Goal: Task Accomplishment & Management: Complete application form

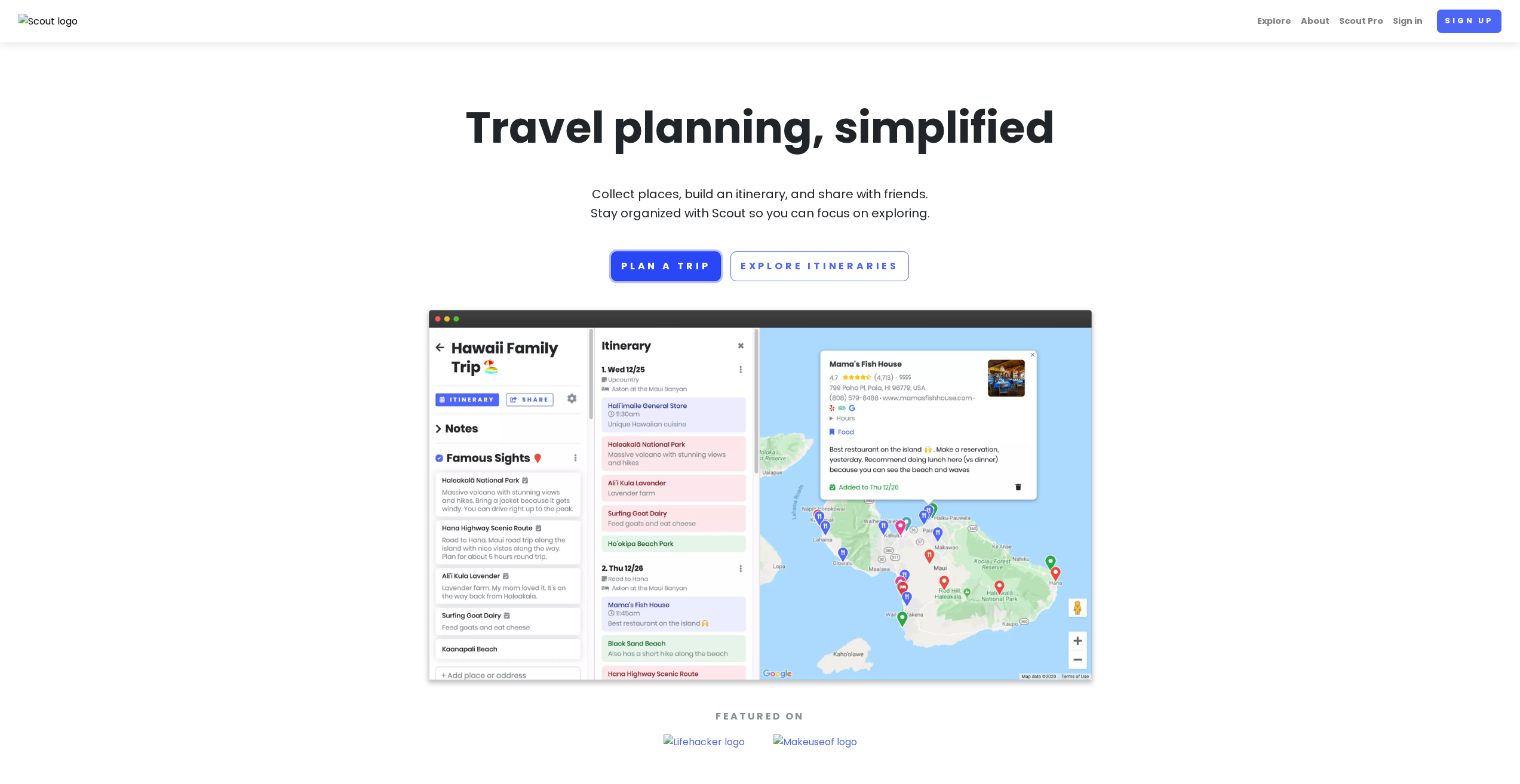
click at [655, 266] on link "Plan a trip" at bounding box center [666, 267] width 110 height 30
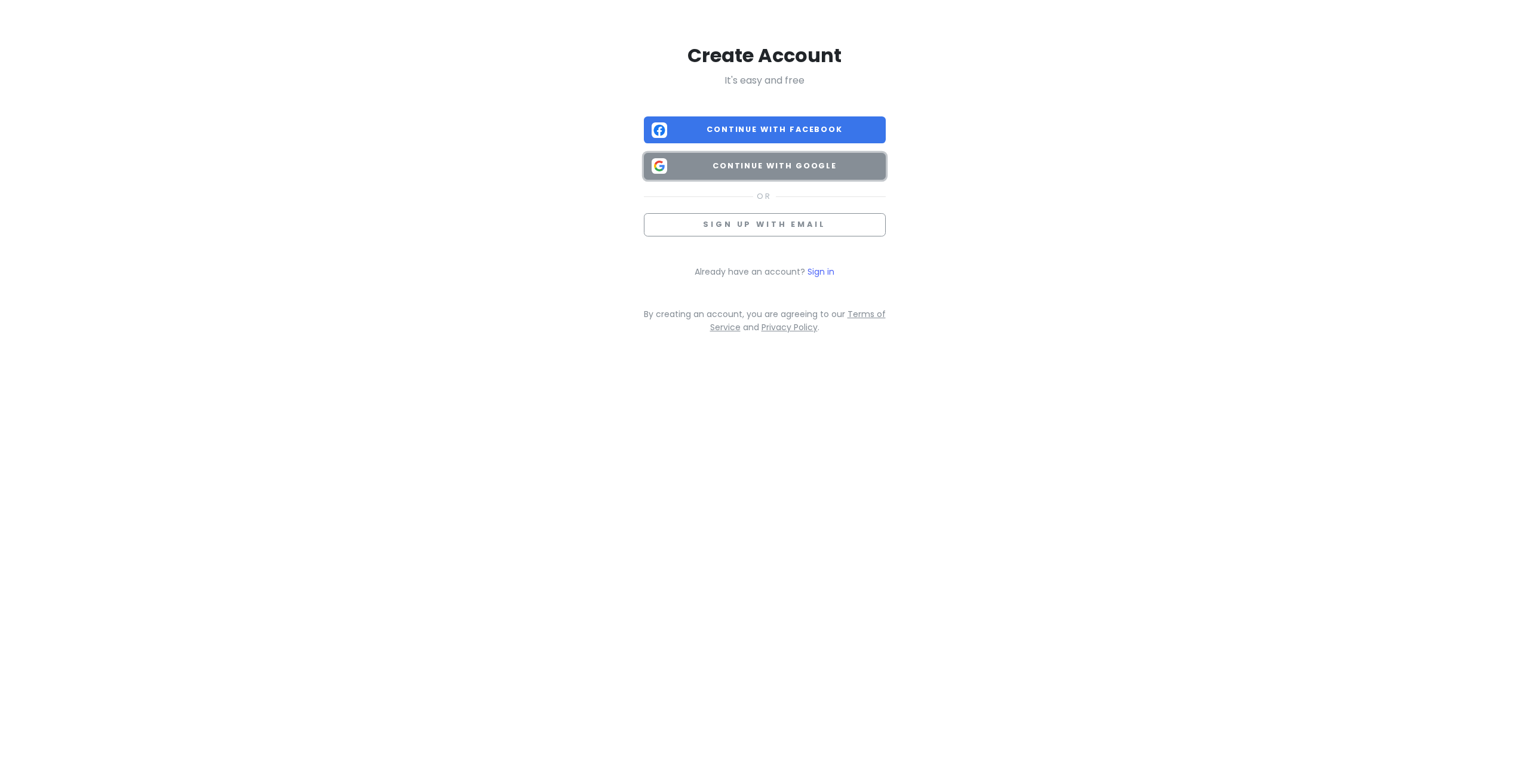
click at [793, 159] on button "Continue with Google" at bounding box center [765, 166] width 242 height 27
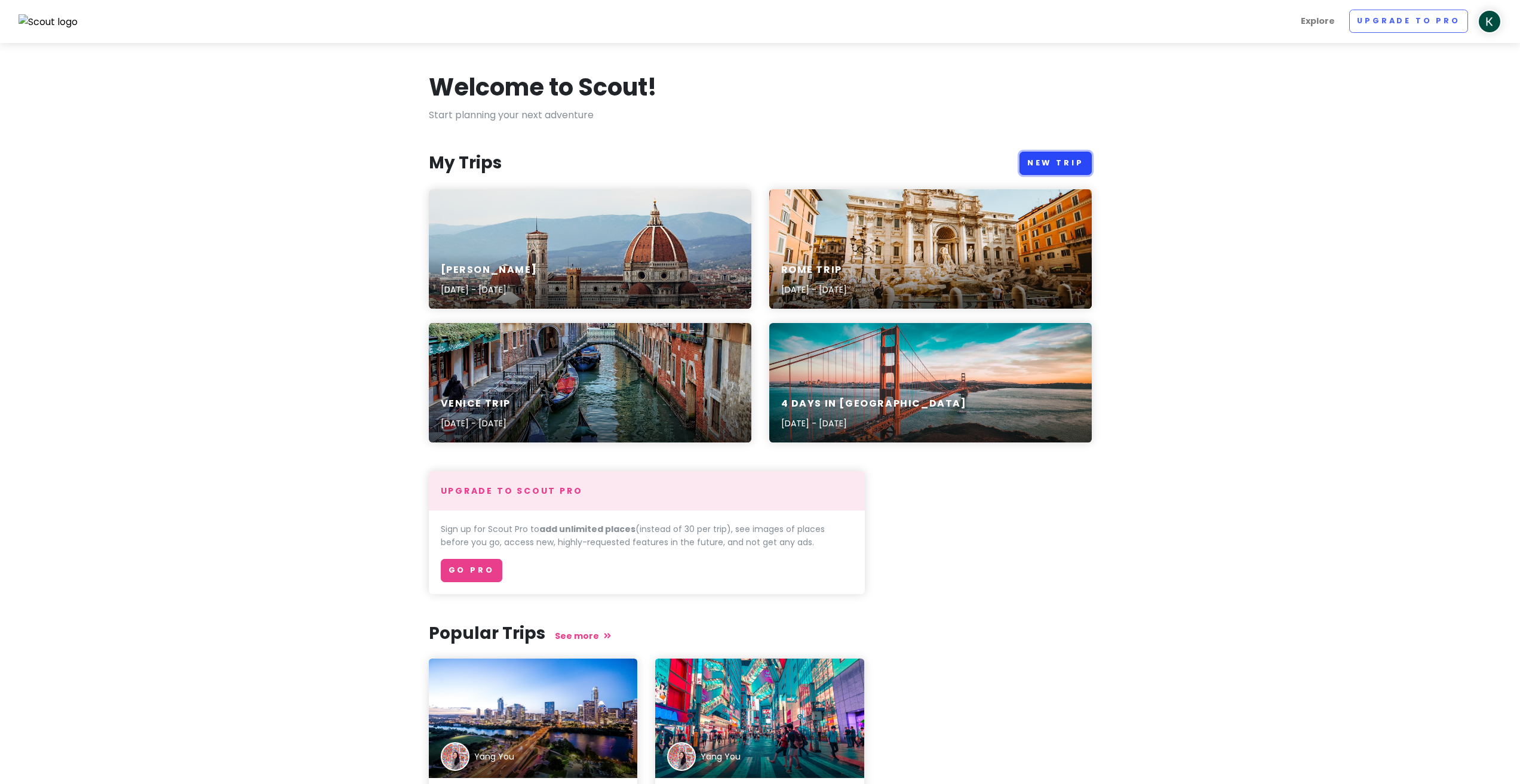
click at [1035, 163] on link "New Trip" at bounding box center [1055, 163] width 72 height 23
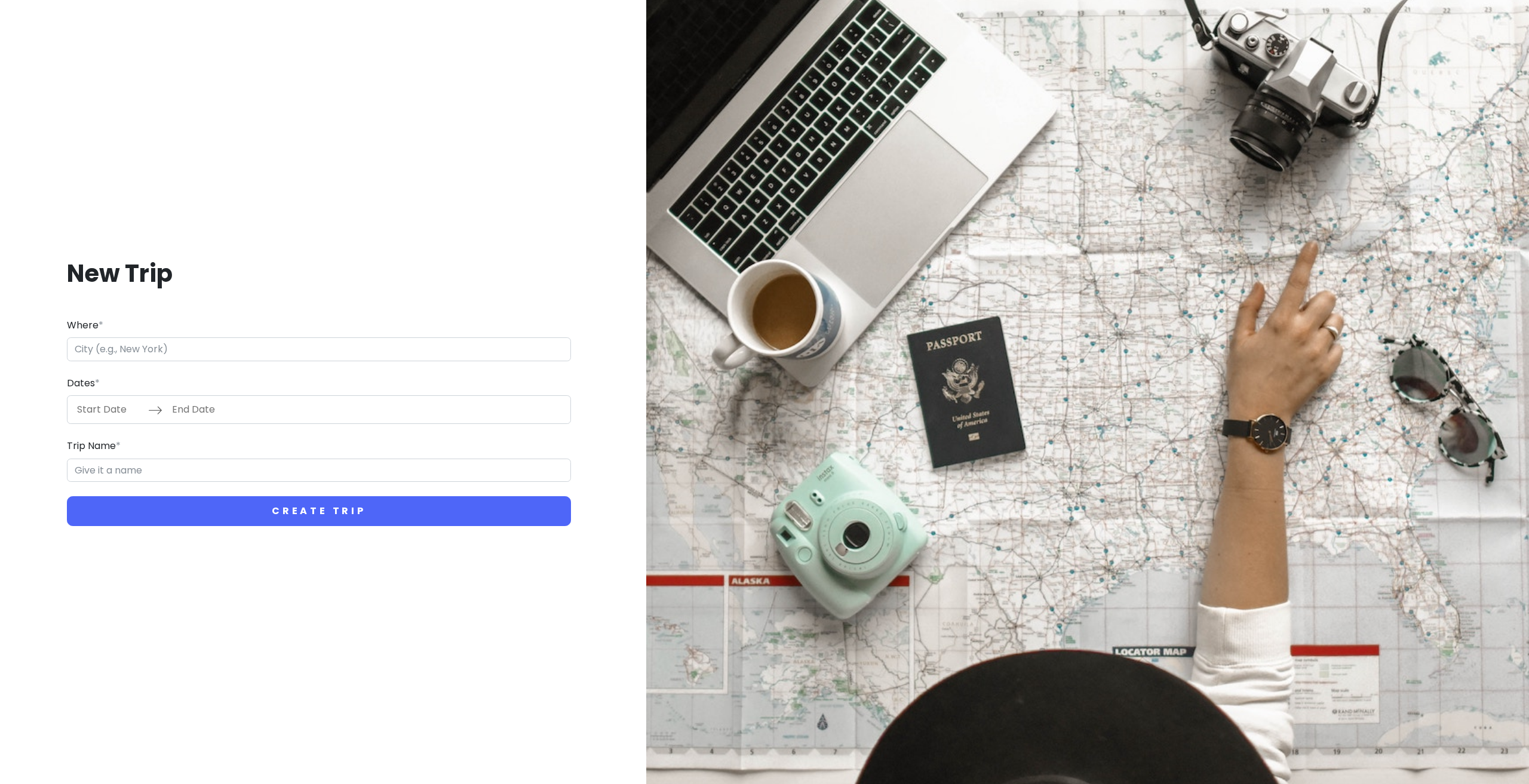
click at [237, 350] on input "Where *" at bounding box center [319, 350] width 504 height 24
type input "6160 Madeirã, Portugal"
type input "Madeirã Trip"
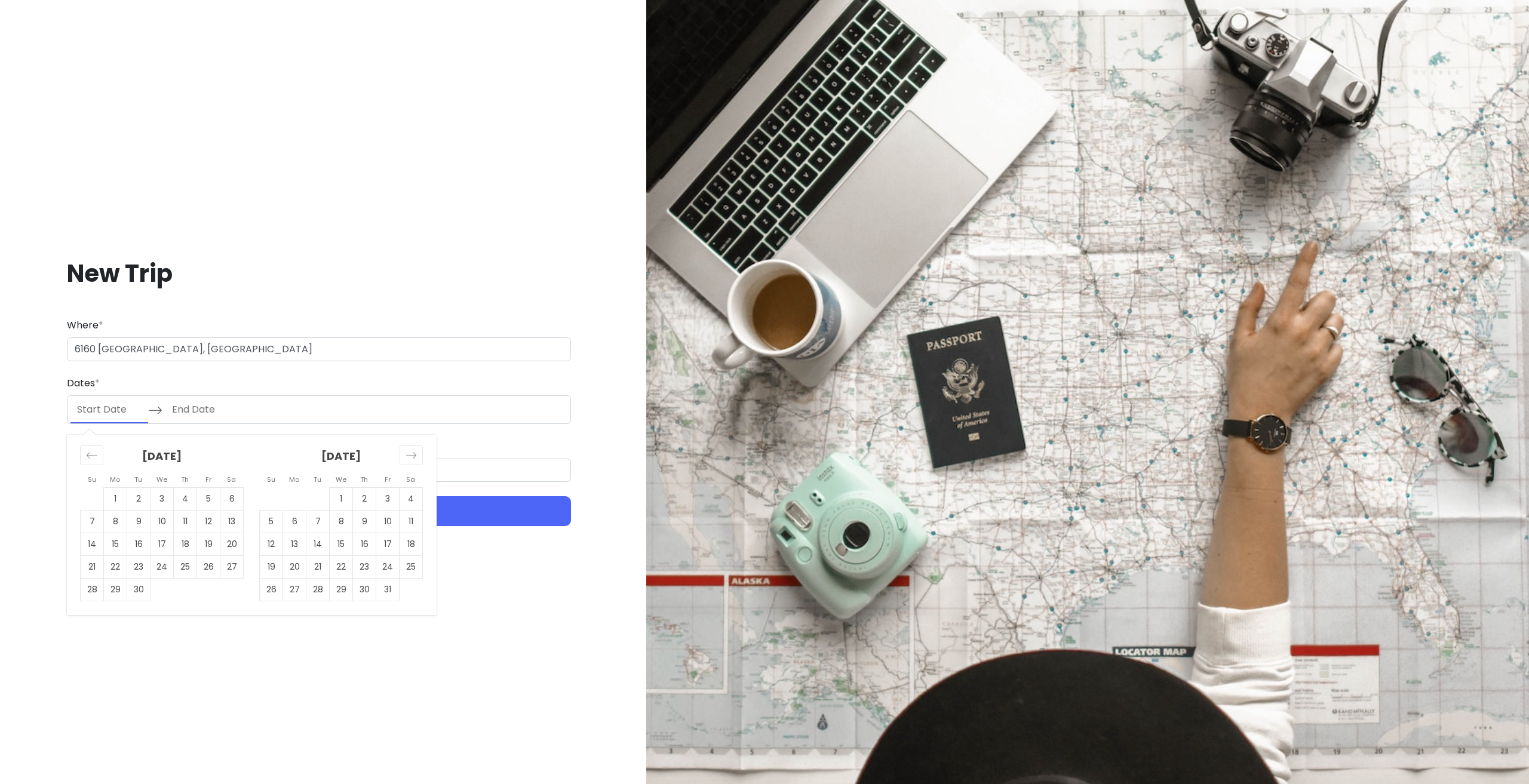
click at [89, 410] on input "Start Date" at bounding box center [109, 410] width 77 height 28
click at [205, 538] on td "19" at bounding box center [208, 545] width 23 height 23
type input "09/19/2025"
click at [146, 568] on td "23" at bounding box center [138, 568] width 23 height 23
type input "09/23/2025"
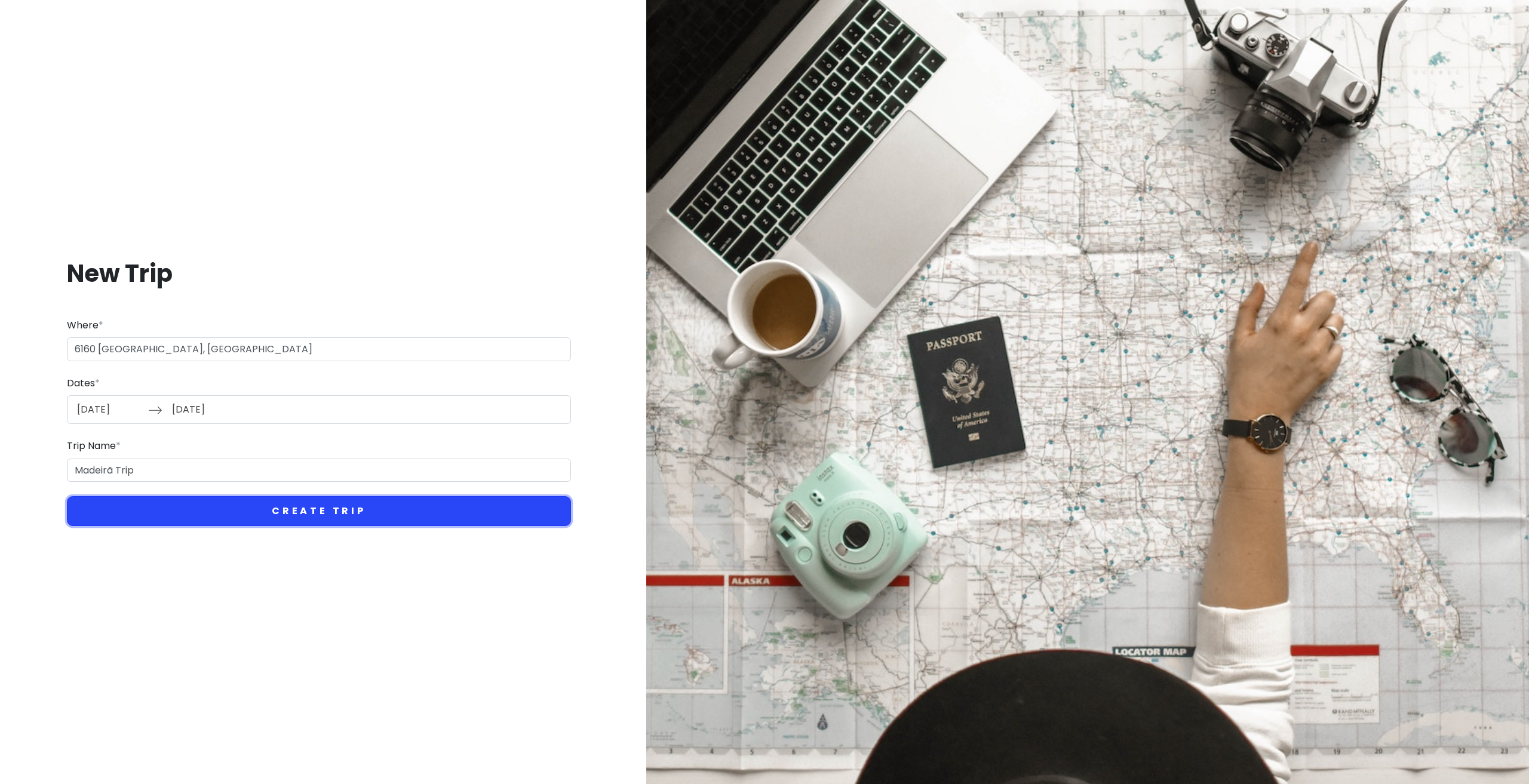
click at [178, 507] on button "Create Trip" at bounding box center [319, 511] width 504 height 30
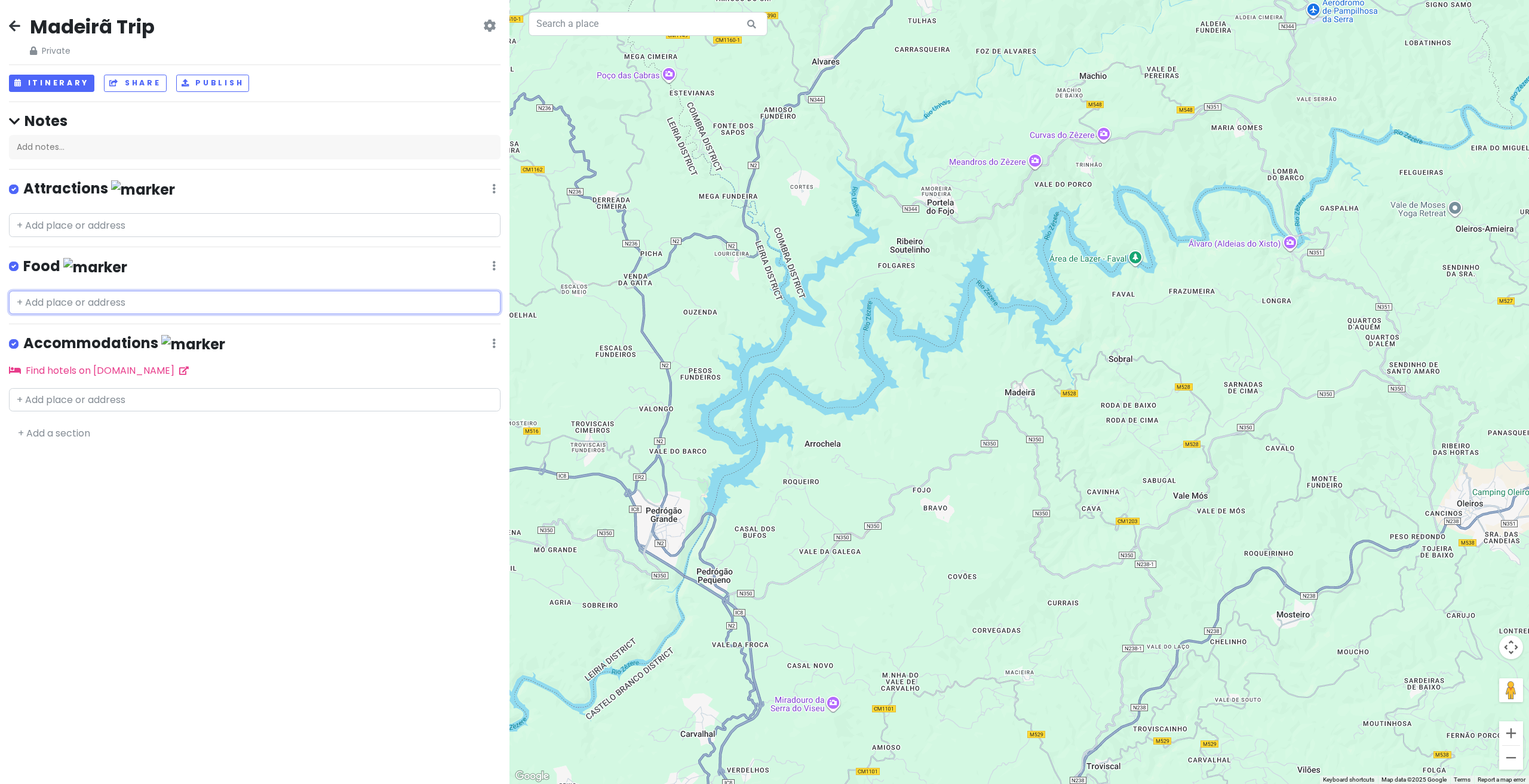
click at [58, 297] on input "text" at bounding box center [255, 303] width 492 height 24
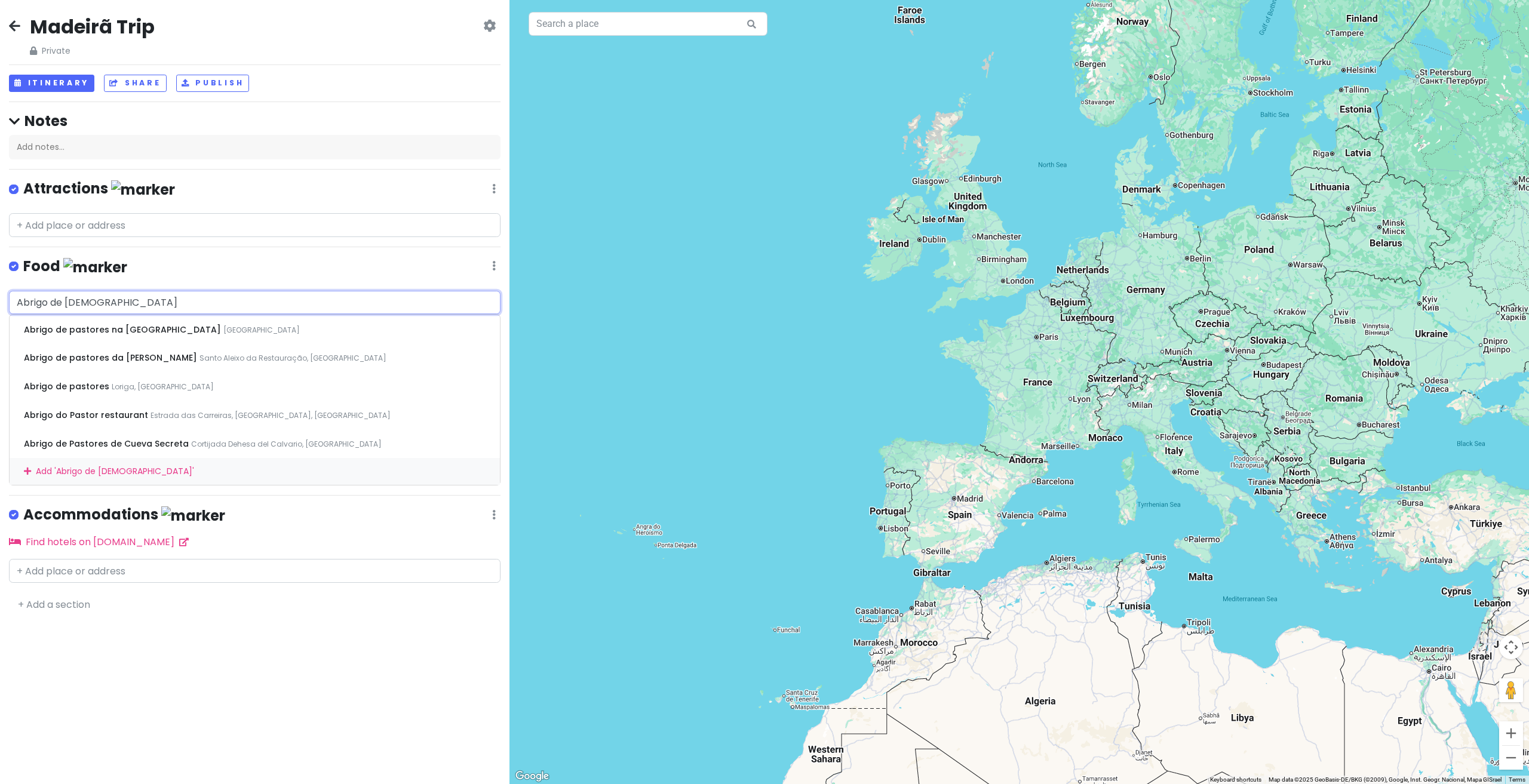
type input "Abrigo de pastor"
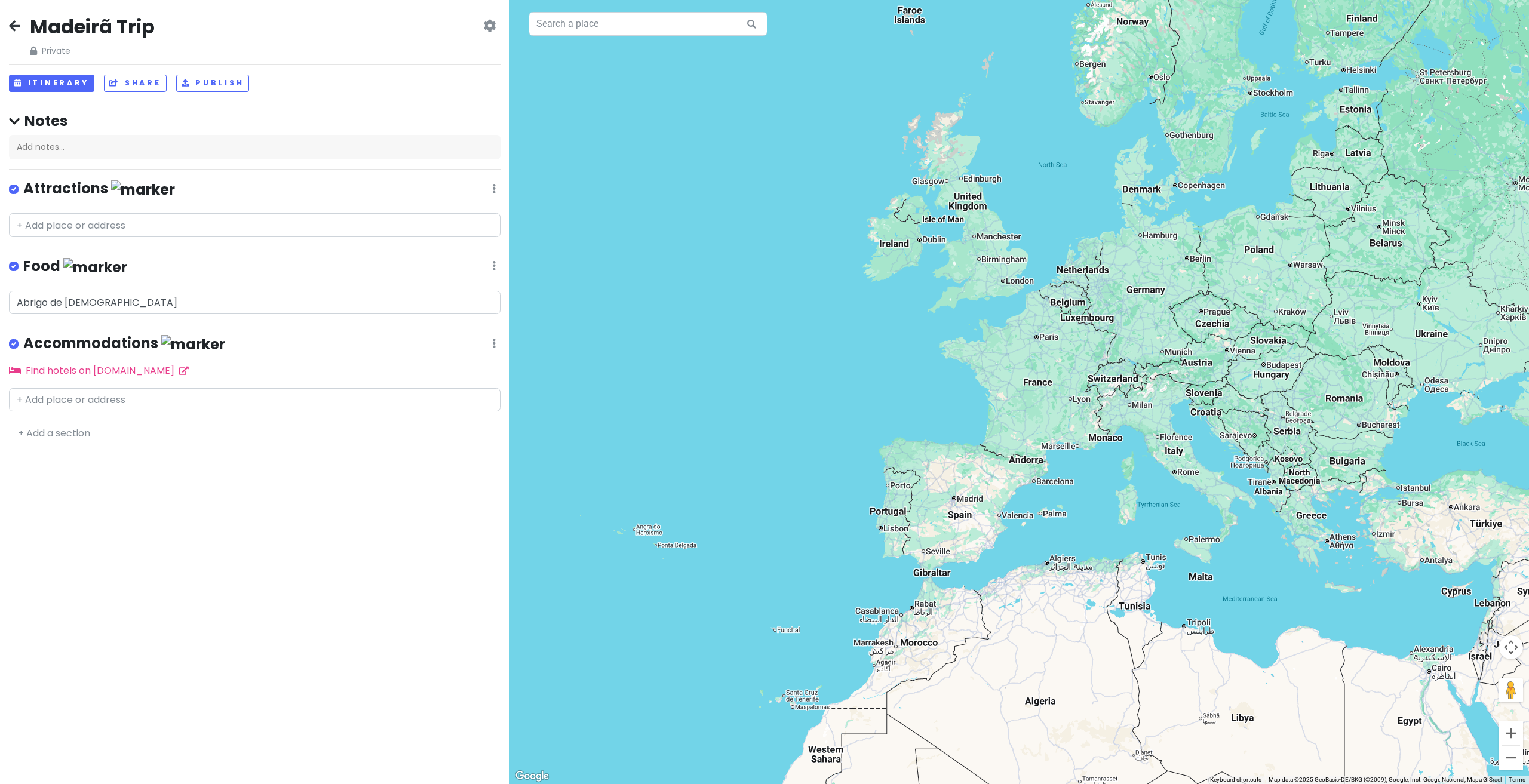
drag, startPoint x: 766, startPoint y: 572, endPoint x: 805, endPoint y: 549, distance: 45.3
click at [805, 549] on div at bounding box center [1019, 392] width 1019 height 784
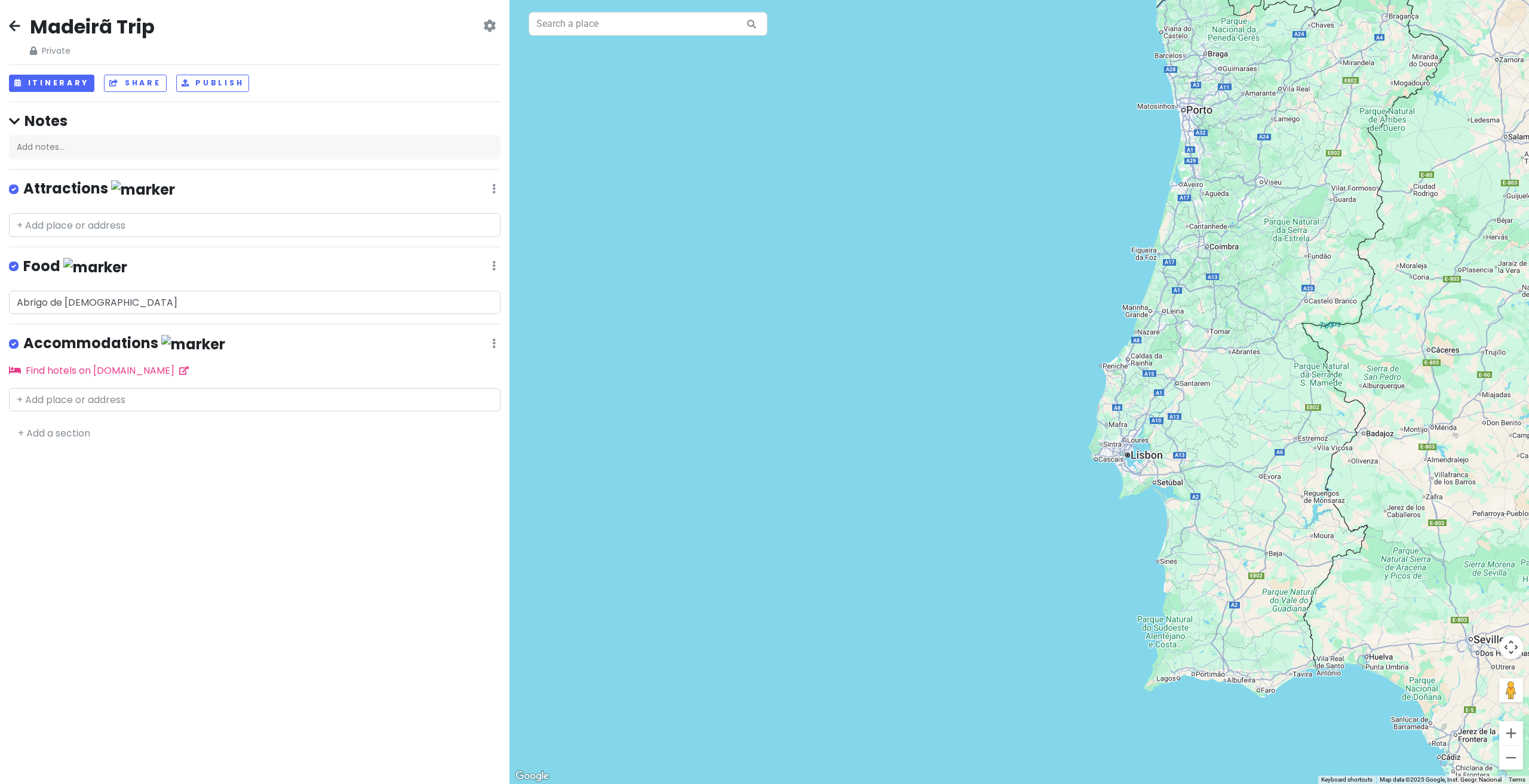
drag, startPoint x: 900, startPoint y: 592, endPoint x: 876, endPoint y: 527, distance: 69.3
click at [887, 533] on div at bounding box center [1019, 392] width 1019 height 784
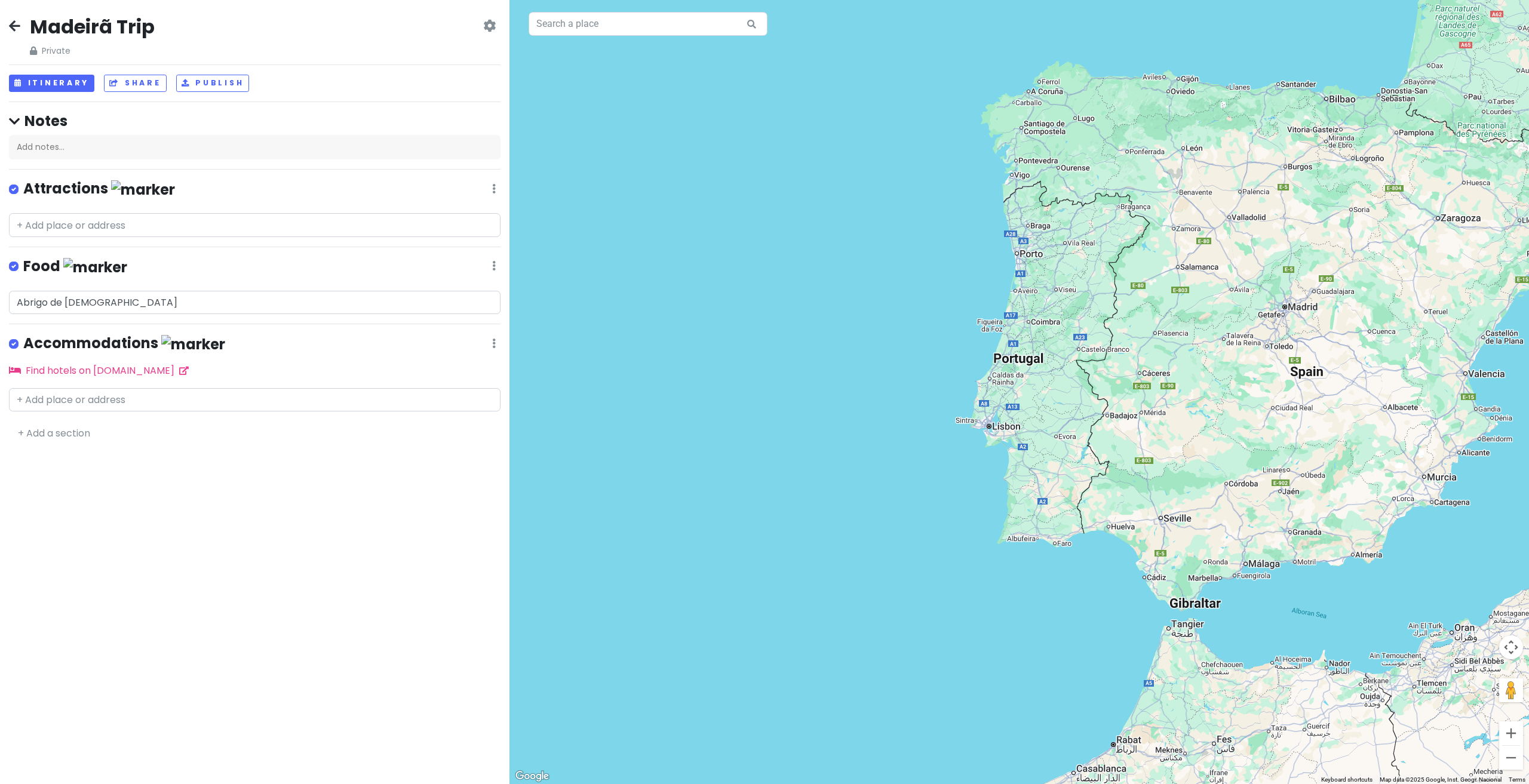
click at [494, 17] on div "Madeirã Trip Private Change Dates Make a Copy Delete Trip Go Pro ⚡️ Give Feedba…" at bounding box center [255, 35] width 492 height 43
click at [492, 25] on icon at bounding box center [489, 26] width 13 height 10
click at [14, 25] on icon at bounding box center [14, 26] width 11 height 10
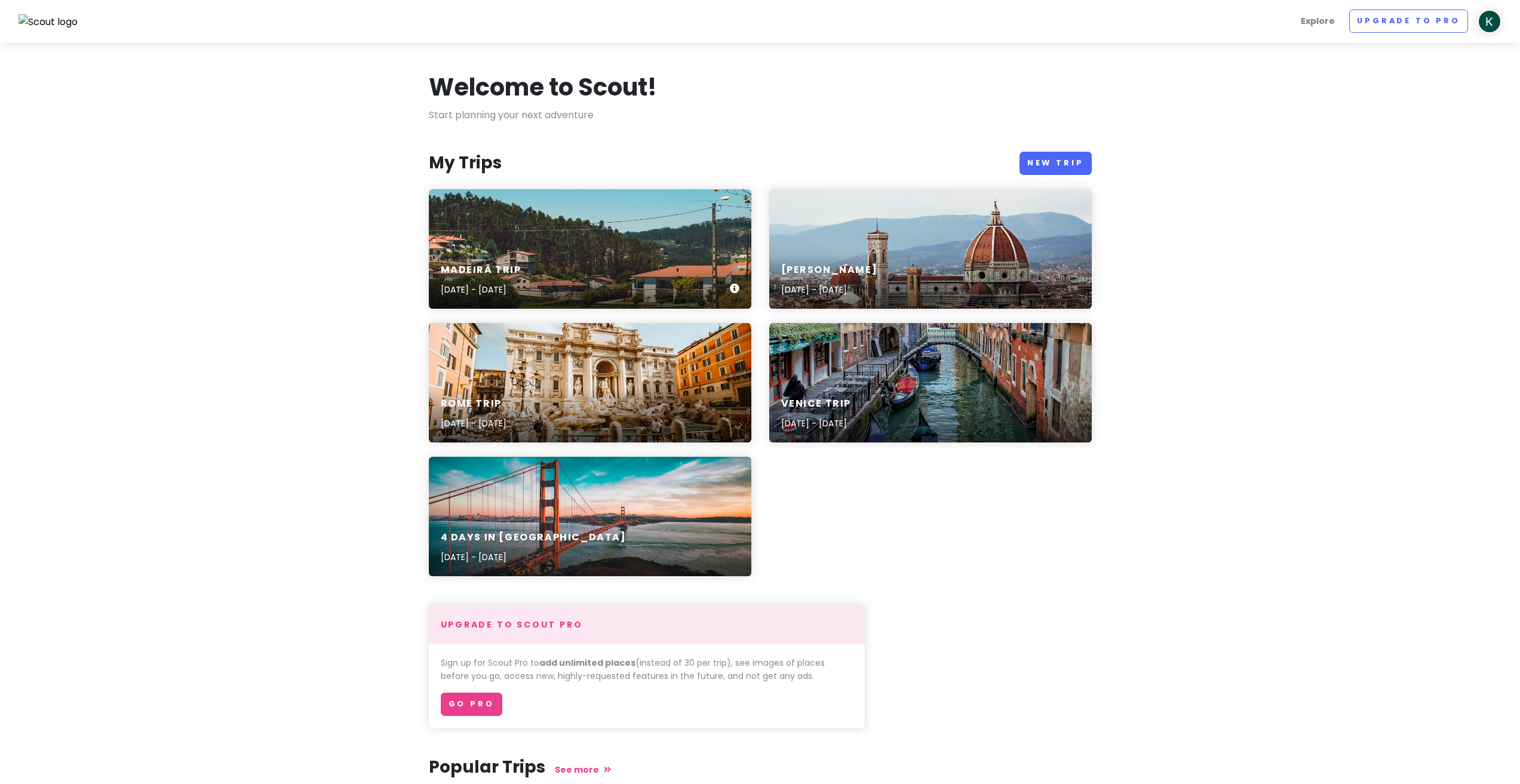
click at [516, 287] on p "Sep 19, 2025 - Sep 23, 2025" at bounding box center [480, 289] width 80 height 13
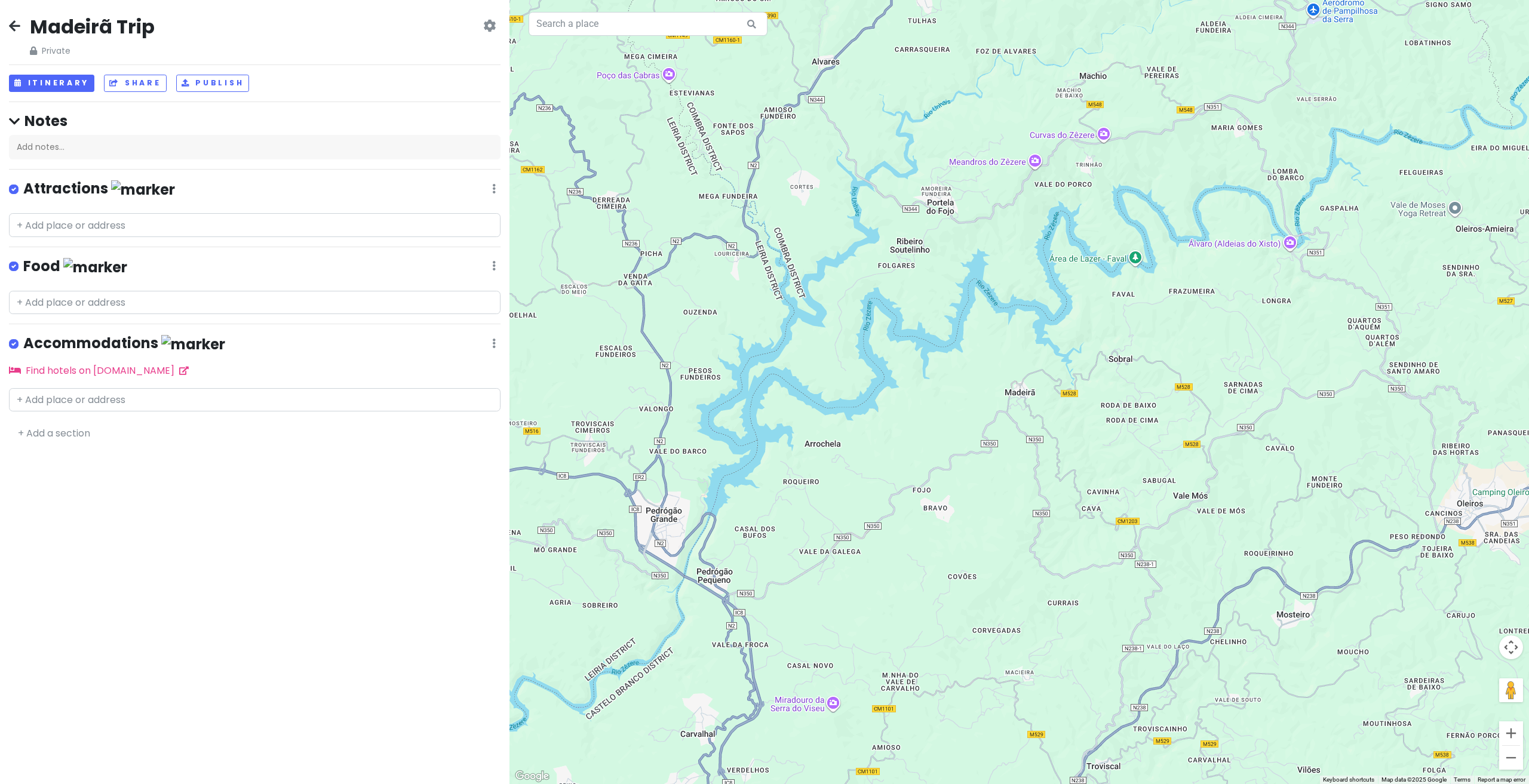
click at [489, 23] on icon at bounding box center [489, 26] width 13 height 10
click at [451, 117] on link "Delete Trip" at bounding box center [451, 120] width 114 height 29
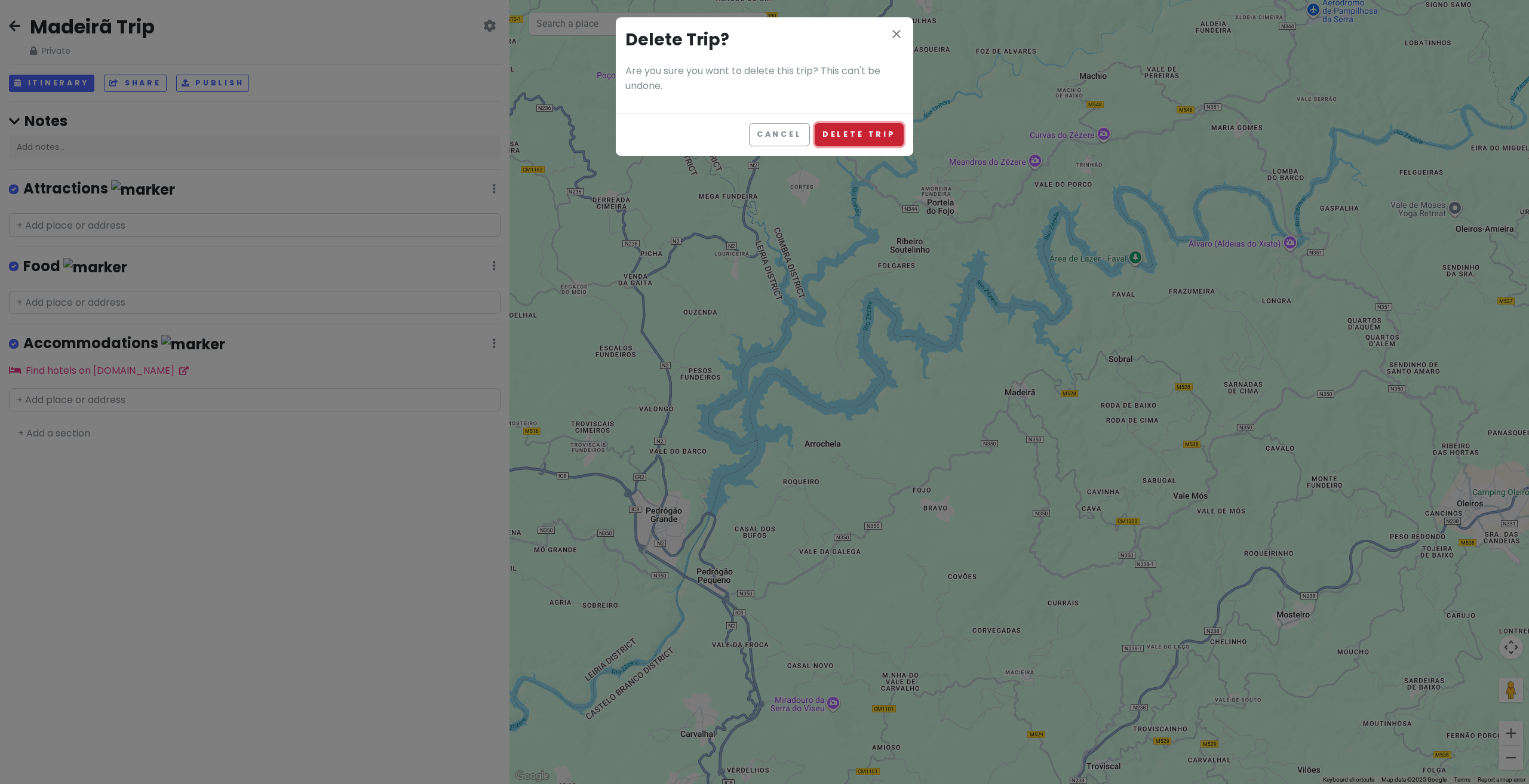
click at [883, 129] on button "Delete Trip" at bounding box center [859, 135] width 89 height 23
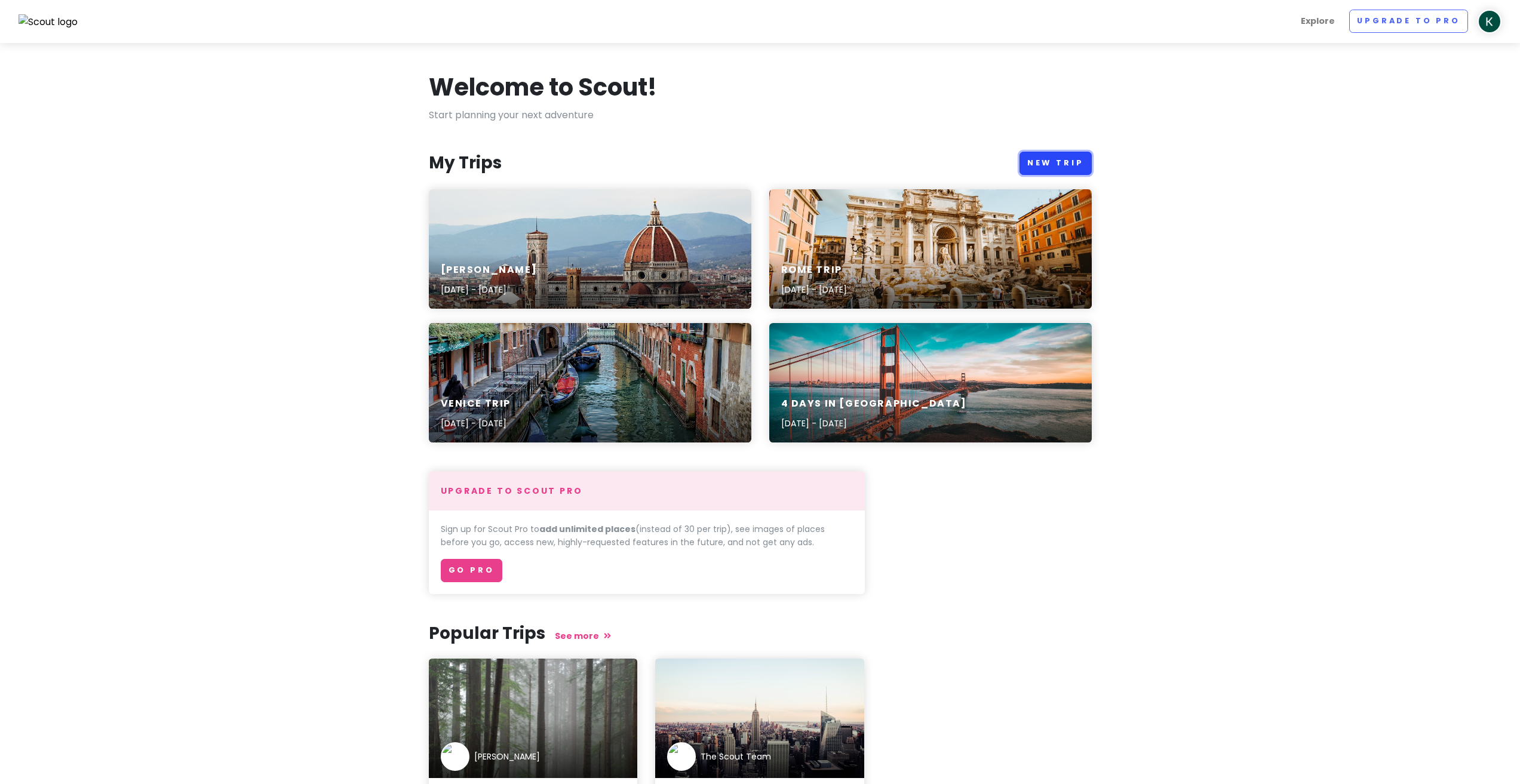
click at [1055, 165] on link "New Trip" at bounding box center [1055, 163] width 72 height 23
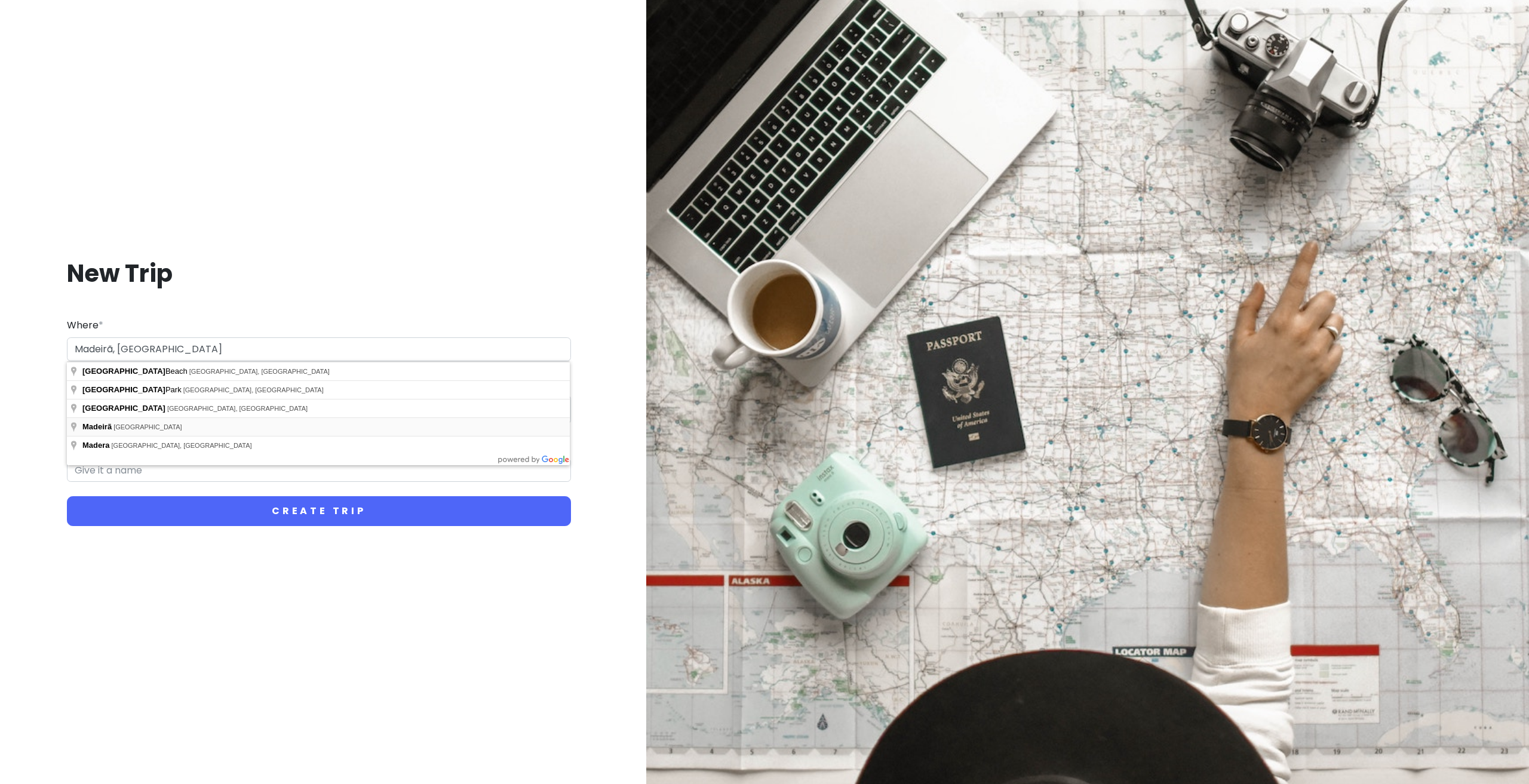
type input "6160 Madeirã, Portugal"
type input "Madeirã Trip"
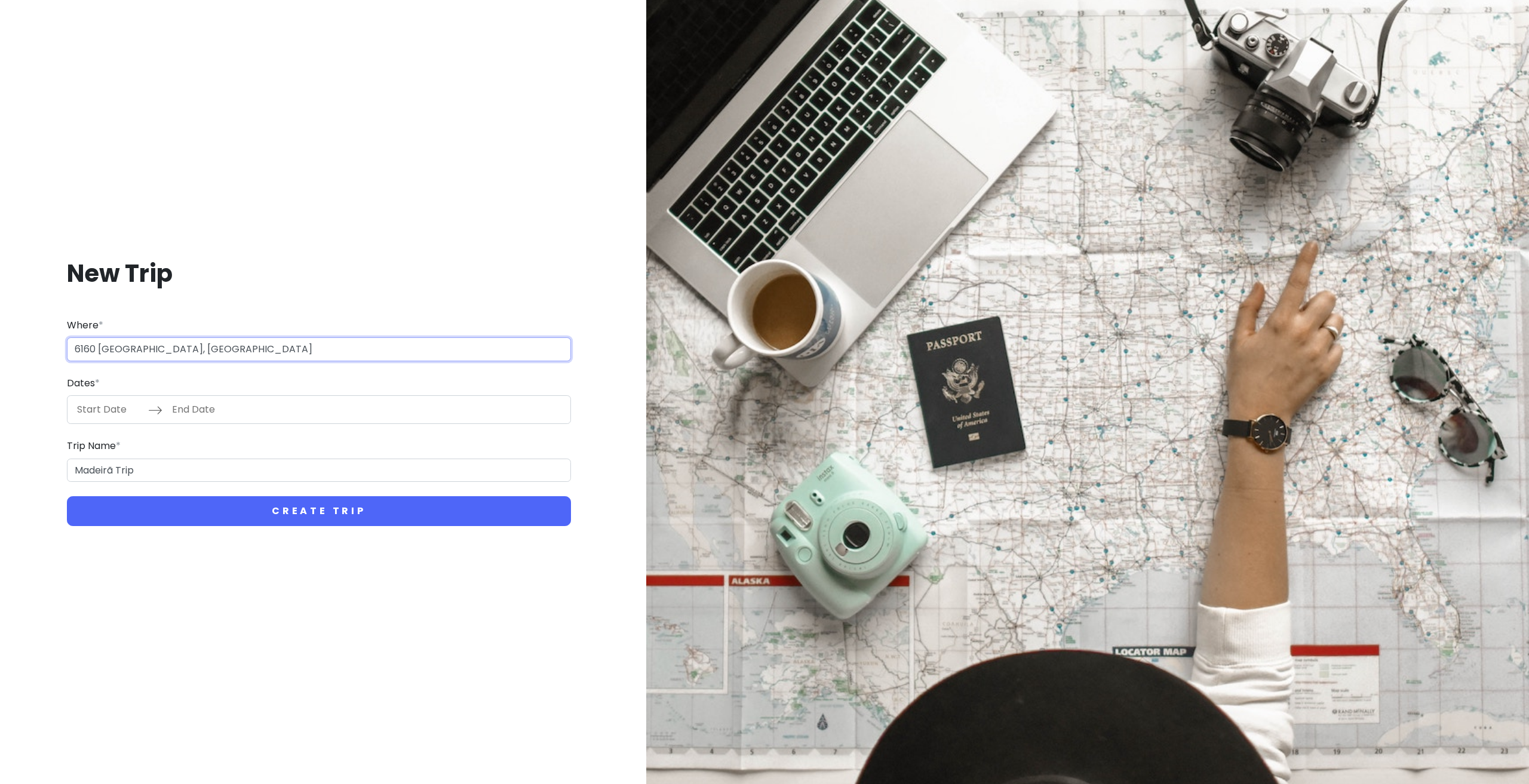
click at [119, 351] on input "6160 Madeirã, Portugal" at bounding box center [319, 350] width 504 height 24
click at [107, 347] on input "6160 Madeirã, Portugal" at bounding box center [319, 350] width 504 height 24
type input "M"
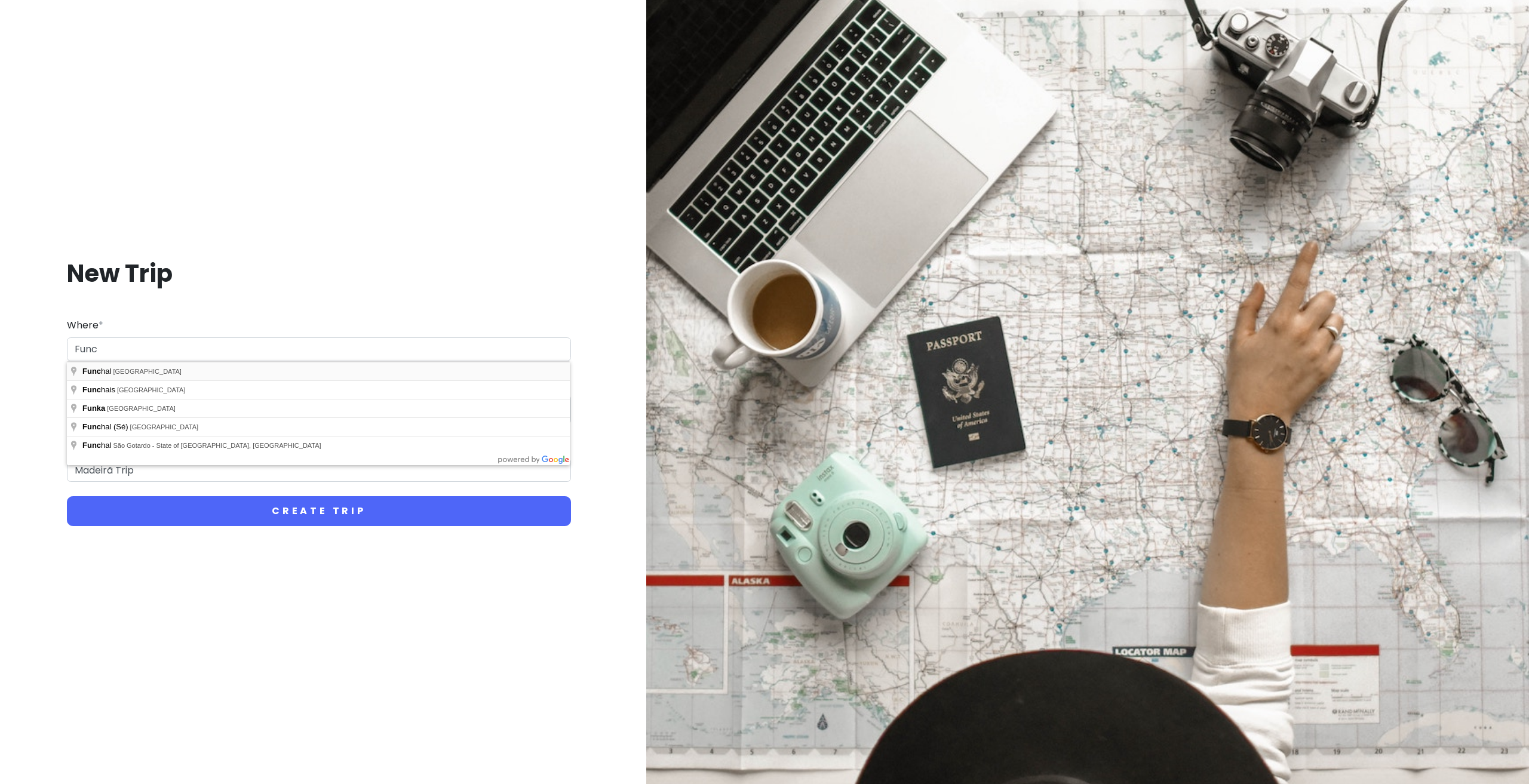
type input "Funchal, Portugal"
click at [163, 353] on input "Funchal, Portugal" at bounding box center [319, 350] width 504 height 24
click at [121, 410] on input "Start Date" at bounding box center [109, 410] width 77 height 28
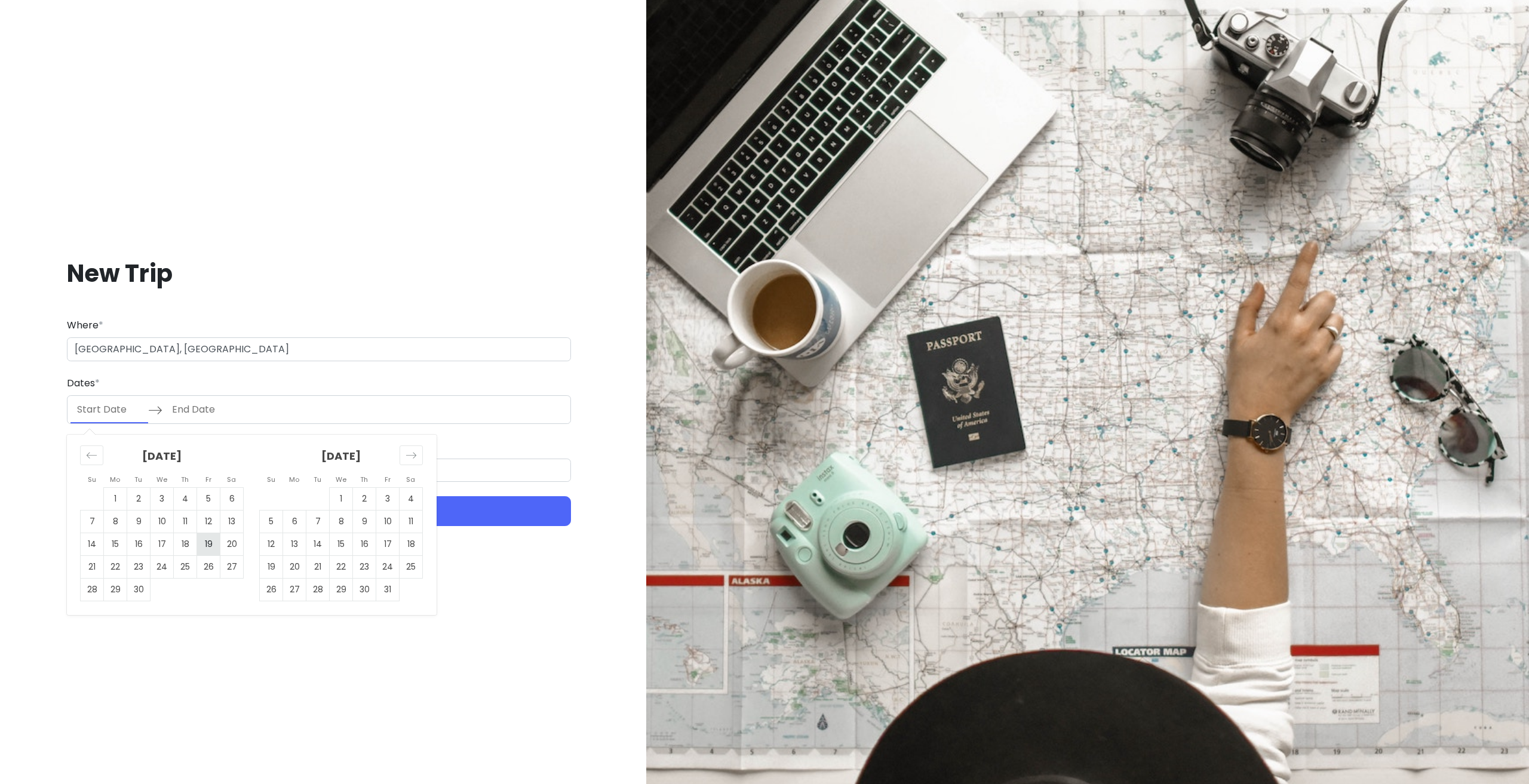
click at [199, 548] on td "19" at bounding box center [208, 545] width 23 height 23
type input "09/19/2025"
click at [138, 563] on td "23" at bounding box center [138, 568] width 23 height 23
type input "09/23/2025"
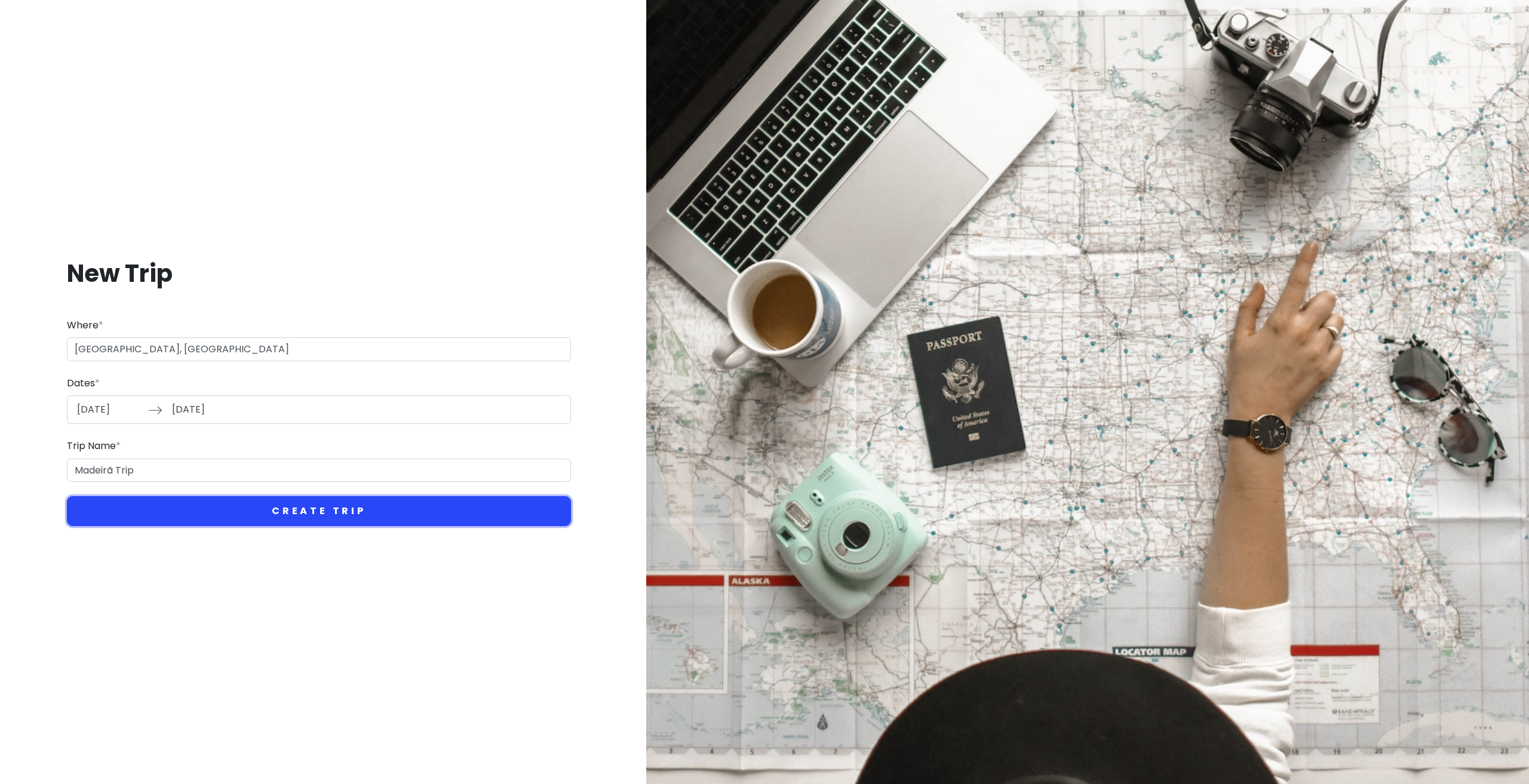
click at [118, 505] on button "Create Trip" at bounding box center [319, 511] width 504 height 30
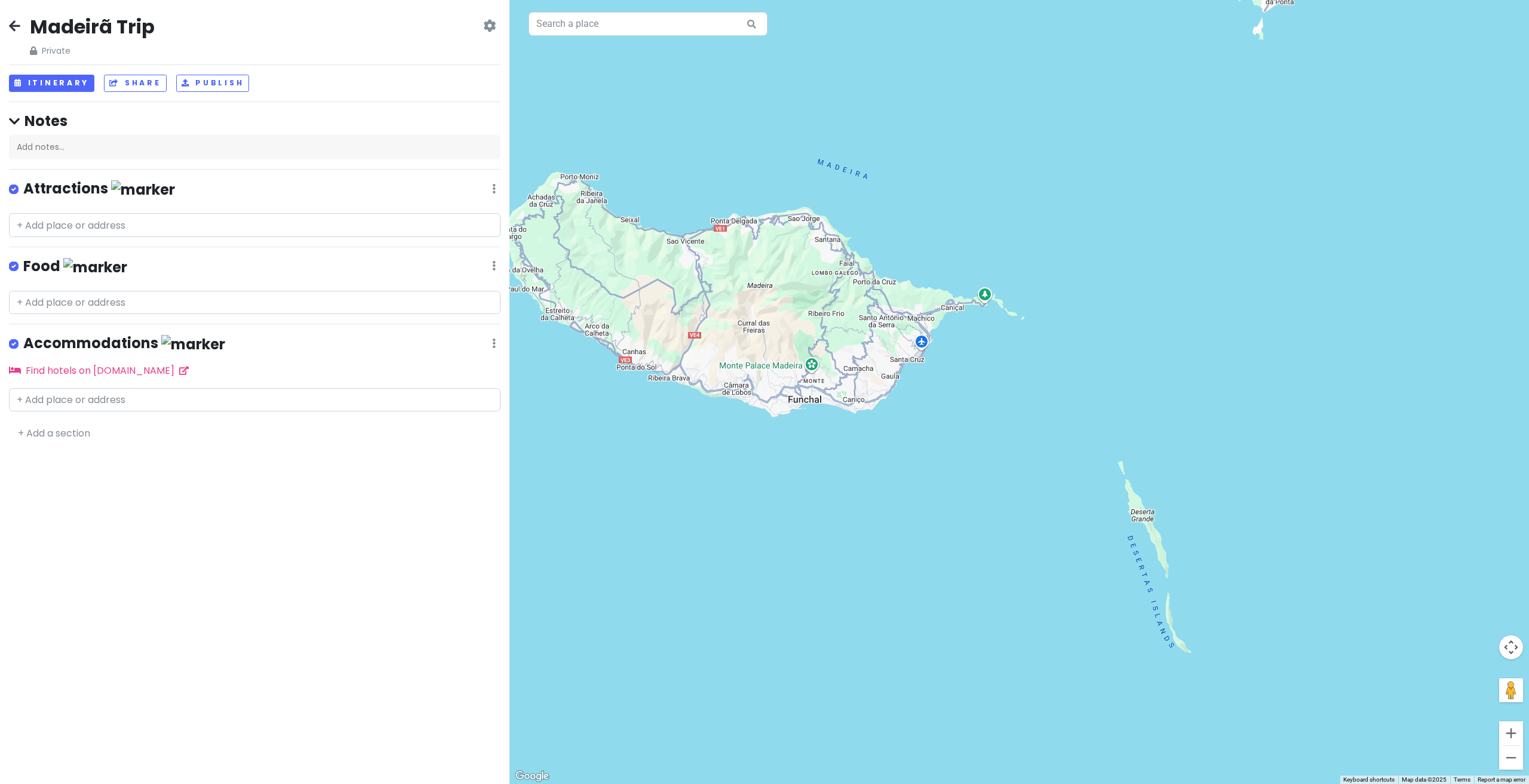
drag, startPoint x: 748, startPoint y: 399, endPoint x: 679, endPoint y: 398, distance: 69.0
click at [679, 398] on div at bounding box center [1019, 392] width 1019 height 784
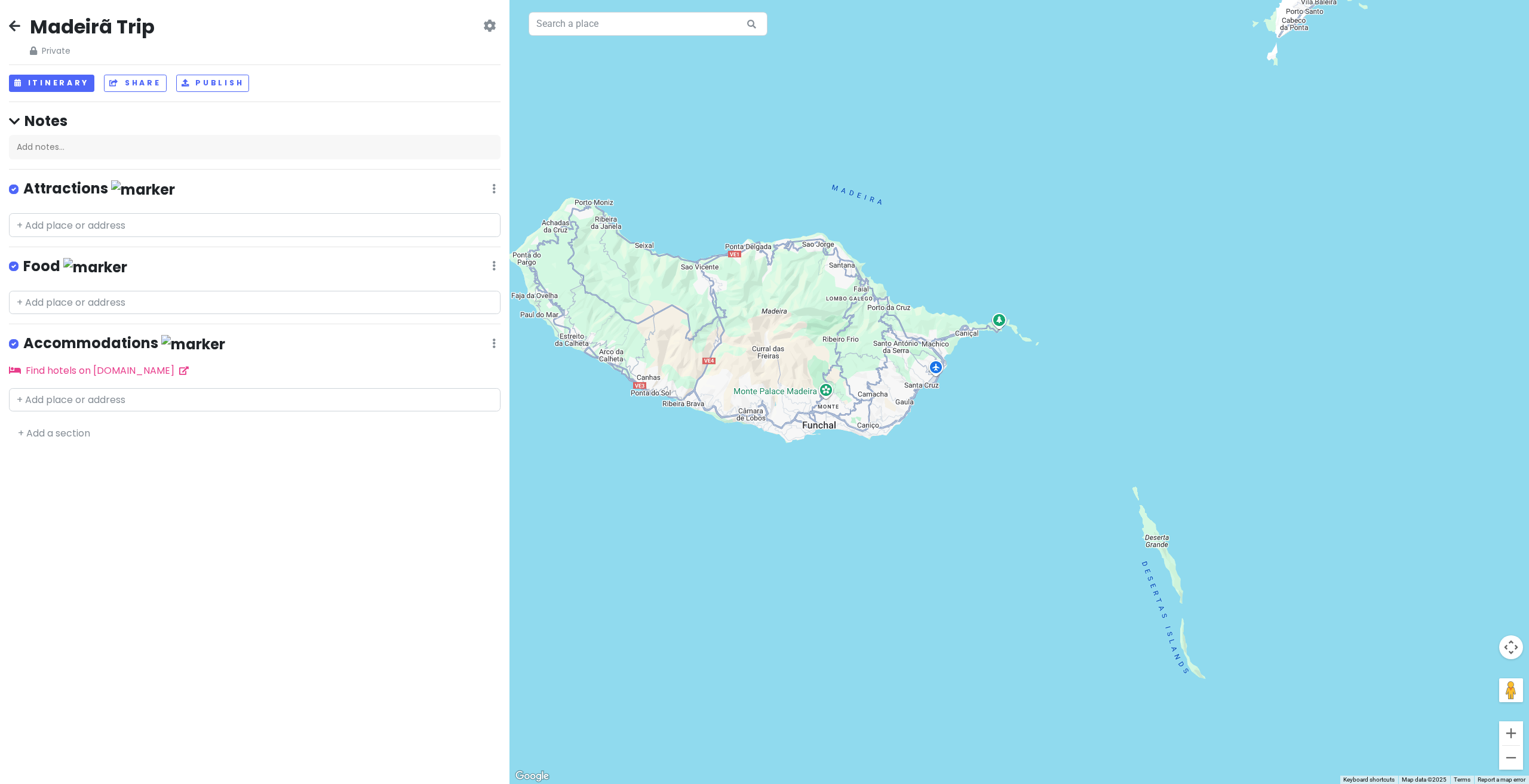
drag, startPoint x: 820, startPoint y: 407, endPoint x: 909, endPoint y: 432, distance: 92.4
click at [909, 432] on div at bounding box center [1019, 392] width 1019 height 784
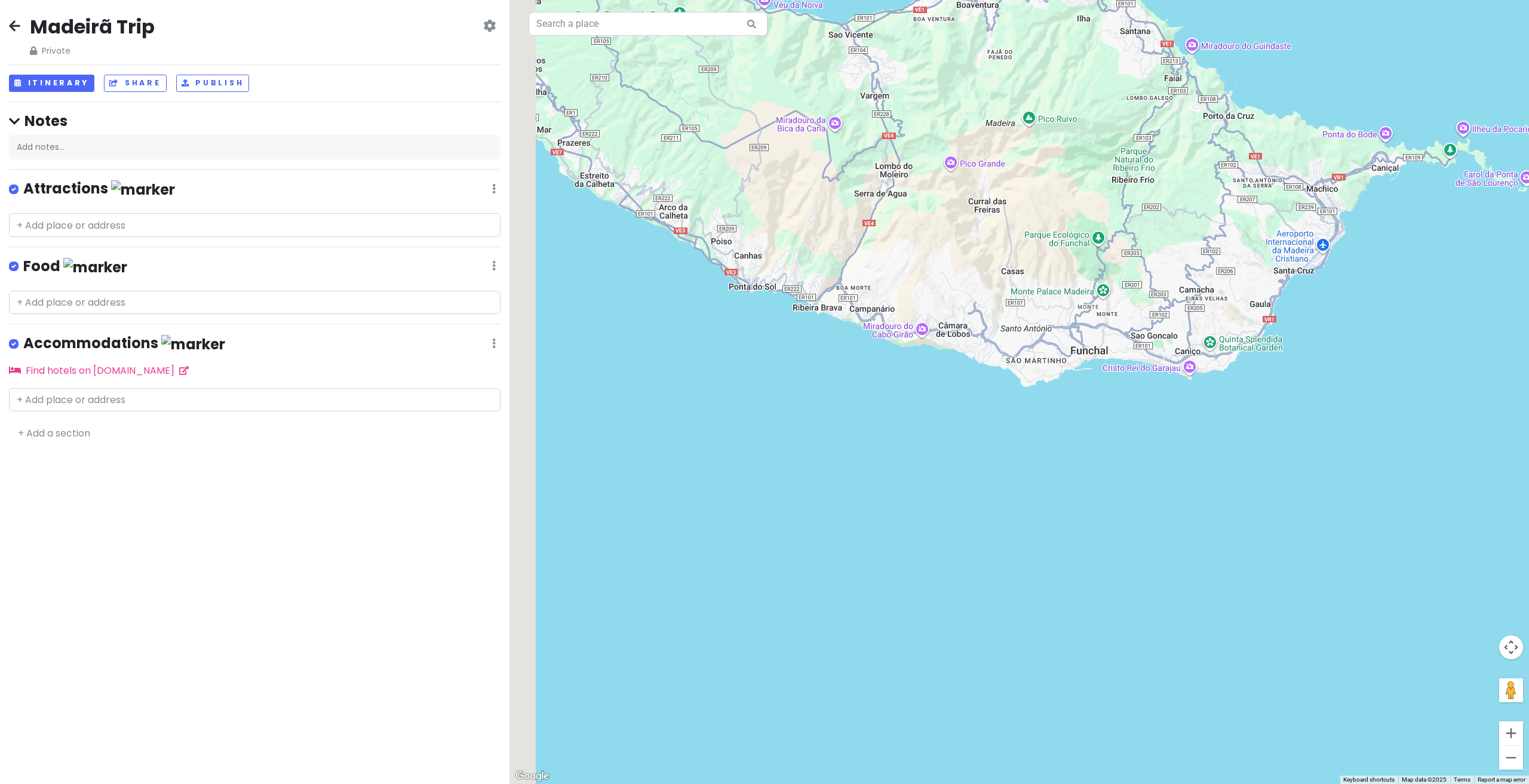
drag, startPoint x: 883, startPoint y: 307, endPoint x: 1210, endPoint y: 359, distance: 331.1
click at [1210, 359] on div at bounding box center [1019, 392] width 1019 height 784
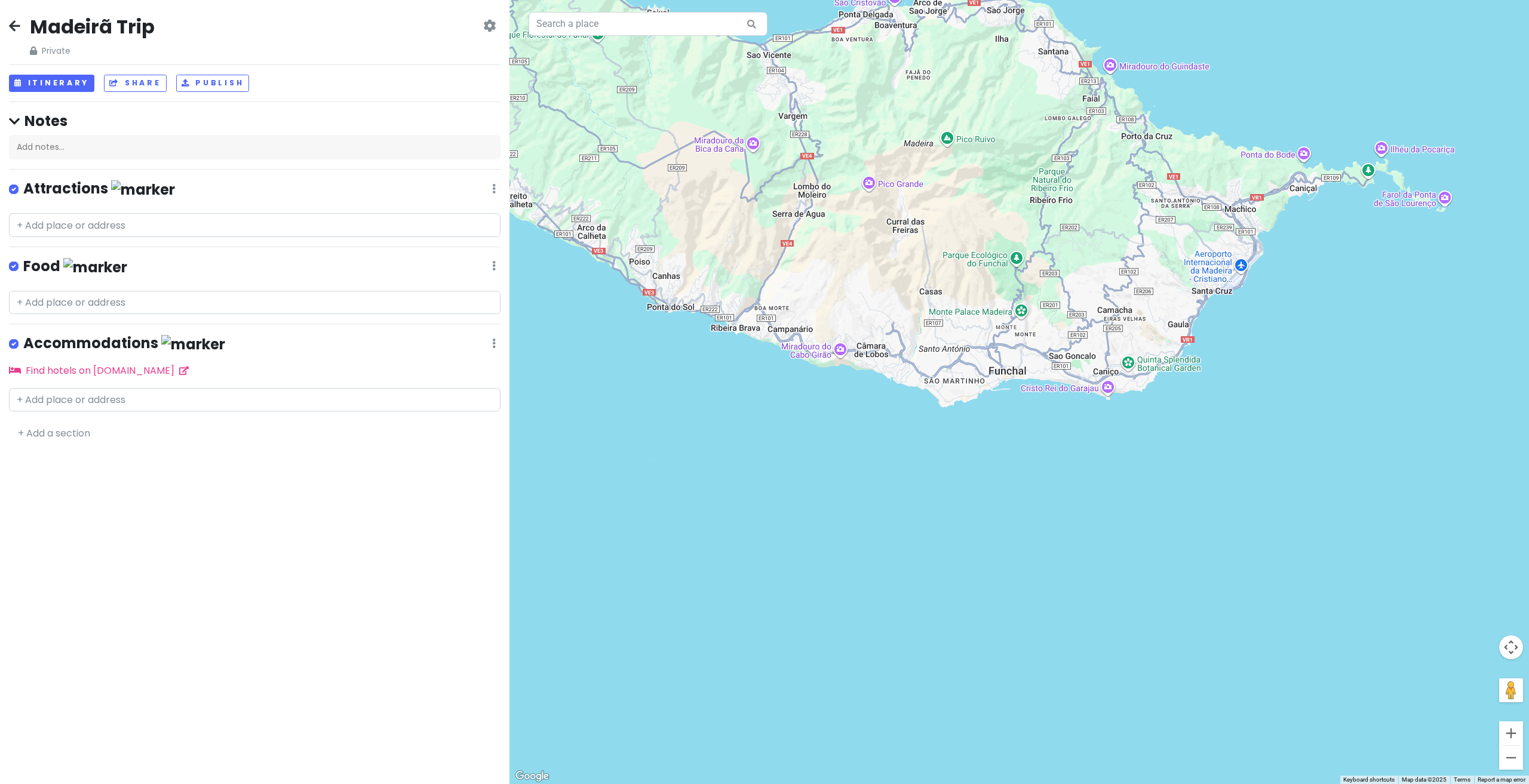
drag, startPoint x: 941, startPoint y: 316, endPoint x: 805, endPoint y: 326, distance: 136.4
click at [805, 326] on div at bounding box center [1019, 392] width 1019 height 784
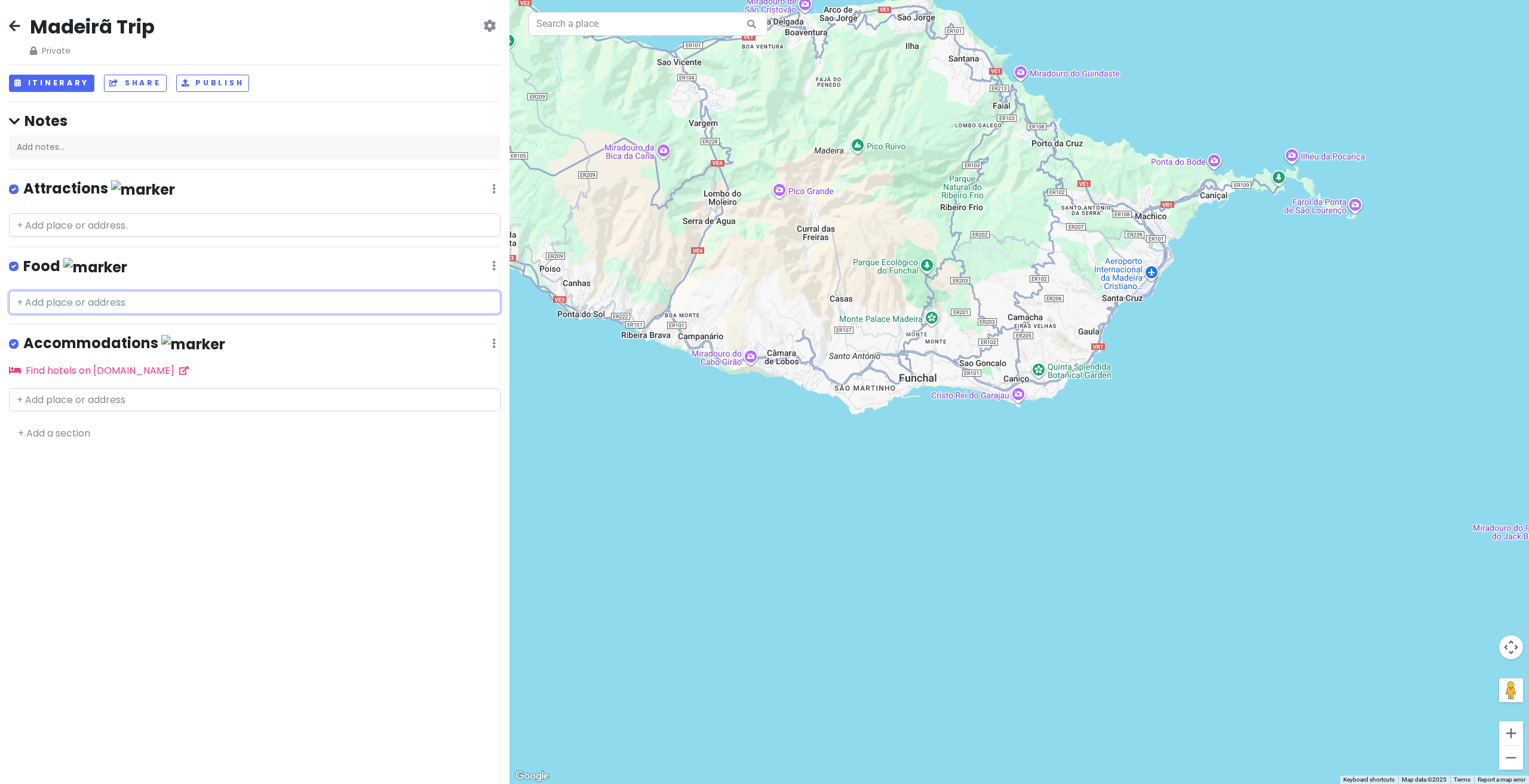
click at [68, 295] on input "text" at bounding box center [255, 303] width 492 height 24
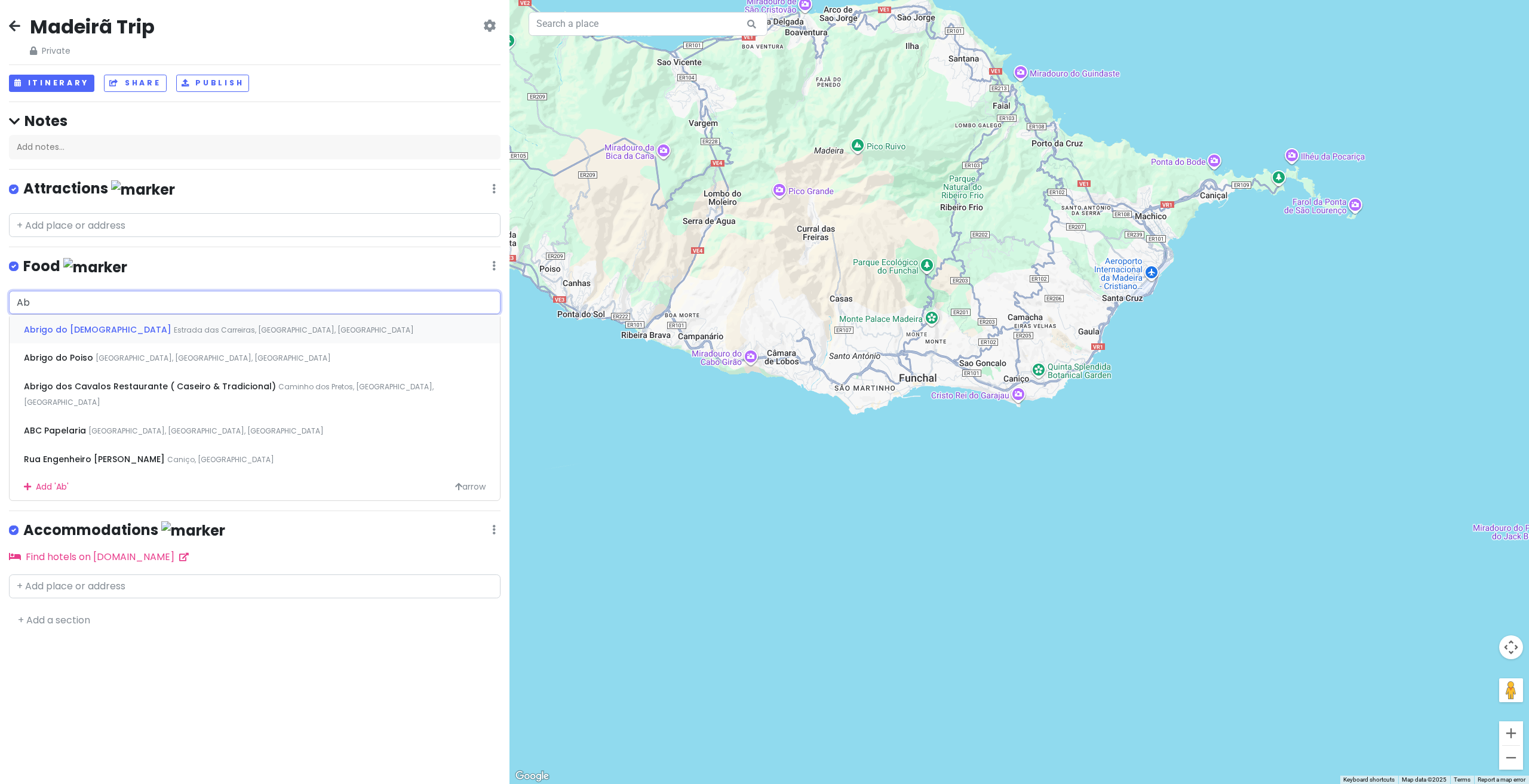
type input "Abr"
click at [247, 325] on div "Abrigo do Pastor Estrada das Carreiras, Camacha, Portugal" at bounding box center [255, 329] width 490 height 29
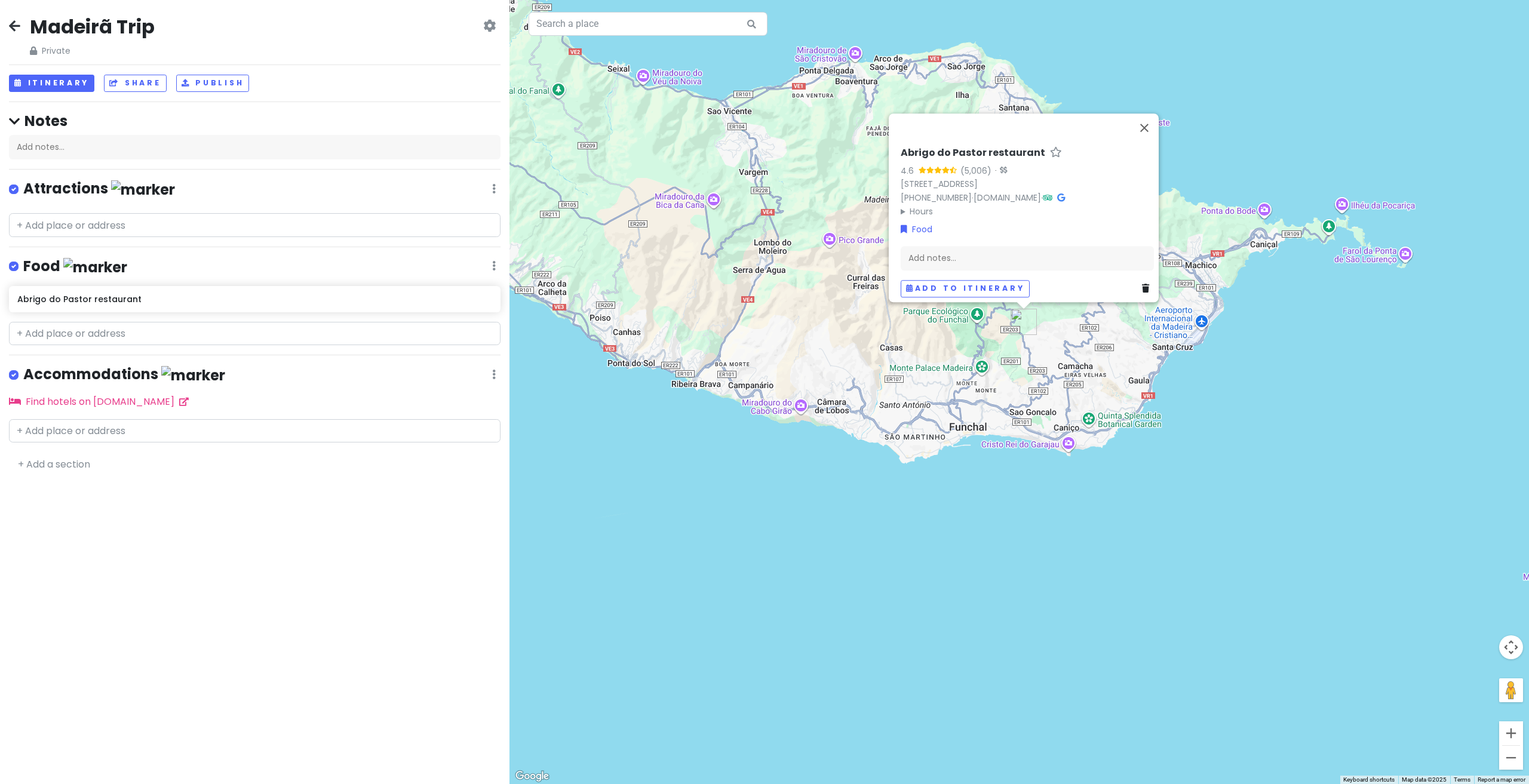
drag, startPoint x: 943, startPoint y: 336, endPoint x: 993, endPoint y: 388, distance: 72.1
click at [993, 388] on div "Abrigo do Pastor restaurant 4.6 (5,006) · Estrada das Carreiras, 9125-080 Camac…" at bounding box center [1019, 392] width 1019 height 784
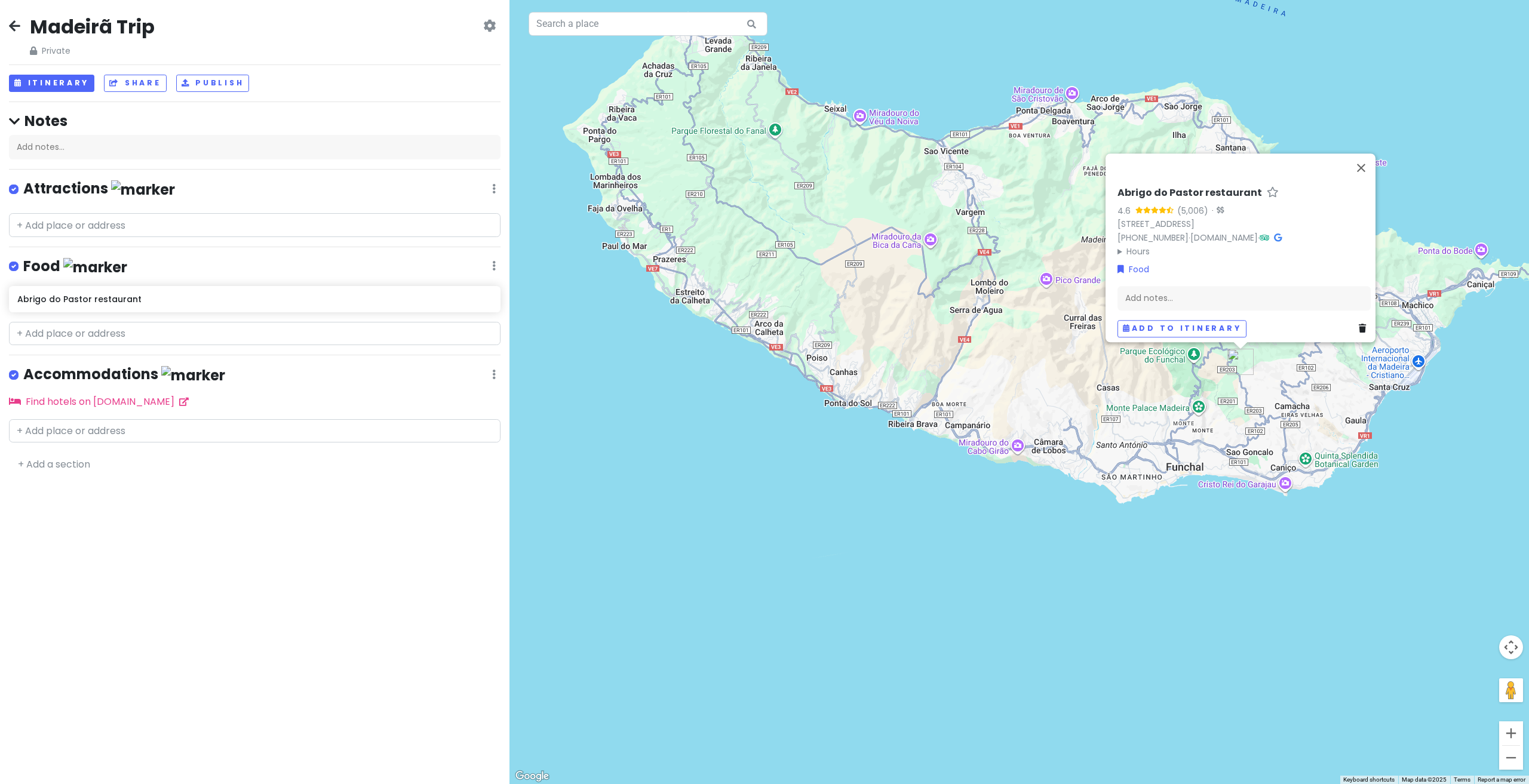
drag, startPoint x: 850, startPoint y: 404, endPoint x: 1070, endPoint y: 437, distance: 222.5
click at [1070, 437] on div "Abrigo do Pastor restaurant 4.6 (5,006) · Estrada das Carreiras, 9125-080 Camac…" at bounding box center [1019, 392] width 1019 height 784
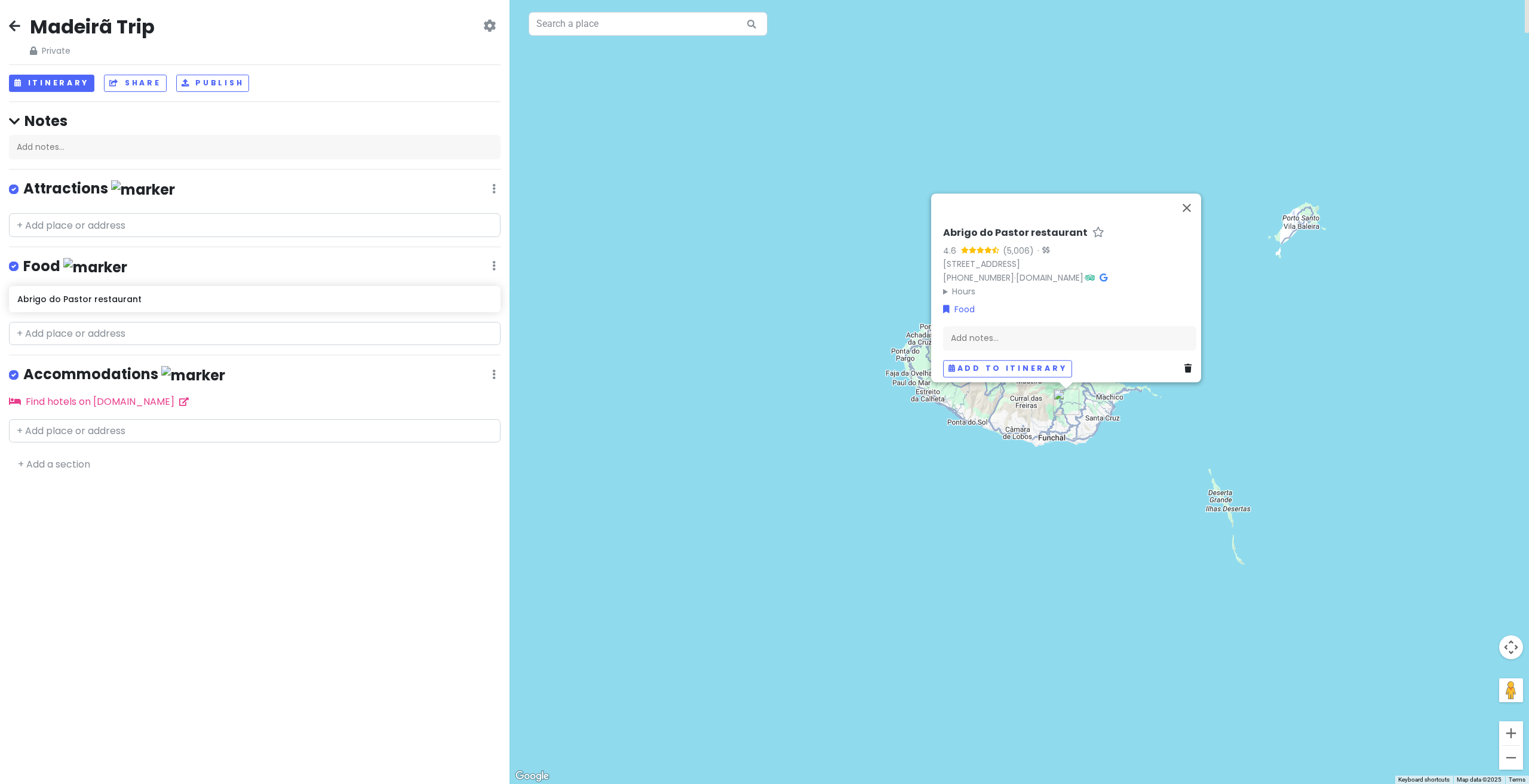
click at [1075, 429] on div "Abrigo do Pastor restaurant 4.6 (5,006) · Estrada das Carreiras, 9125-080 Camac…" at bounding box center [1019, 392] width 1019 height 784
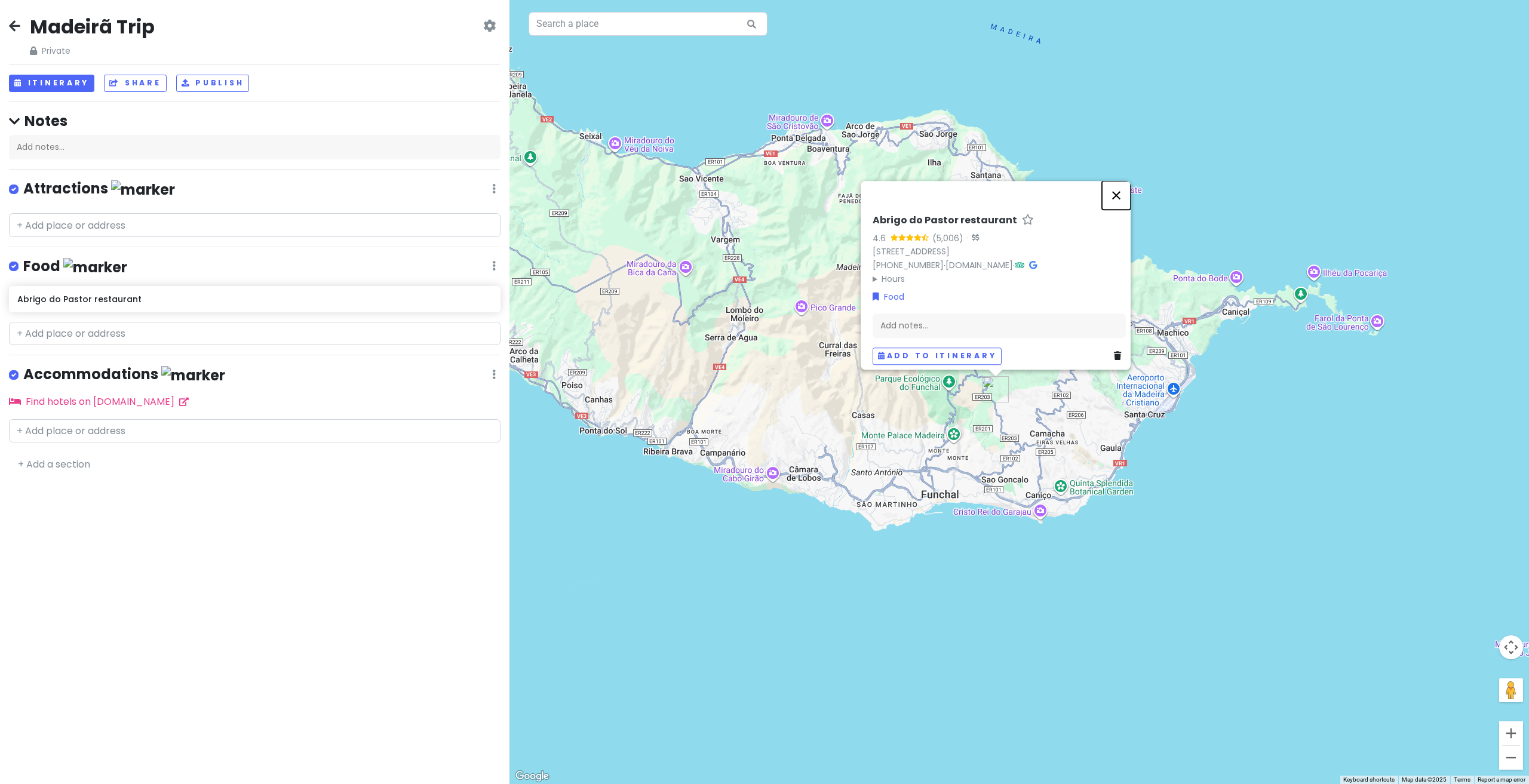
click at [1121, 193] on button "Close" at bounding box center [1116, 195] width 29 height 29
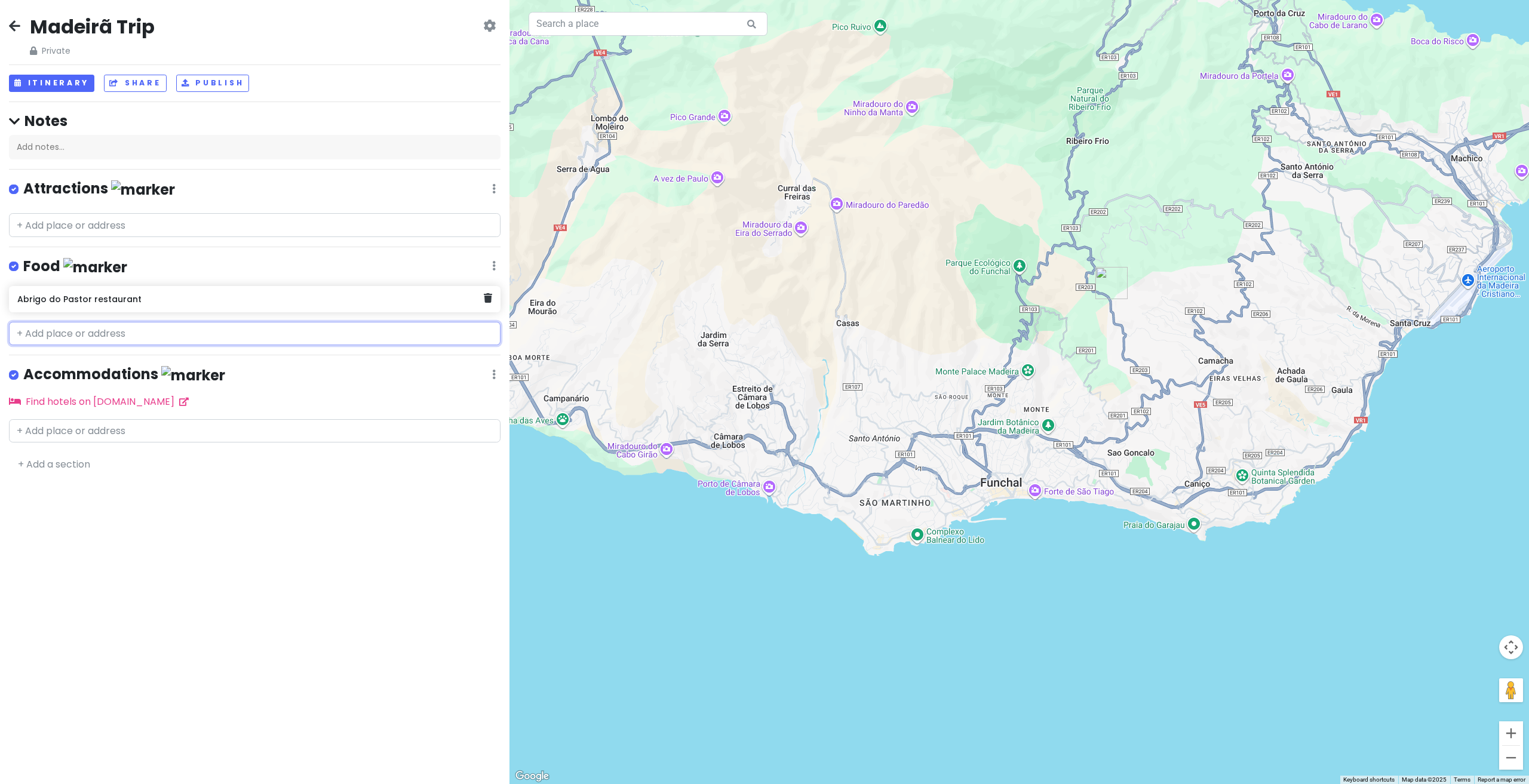
click at [98, 301] on h6 "Abrigo do Pastor restaurant" at bounding box center [250, 299] width 467 height 11
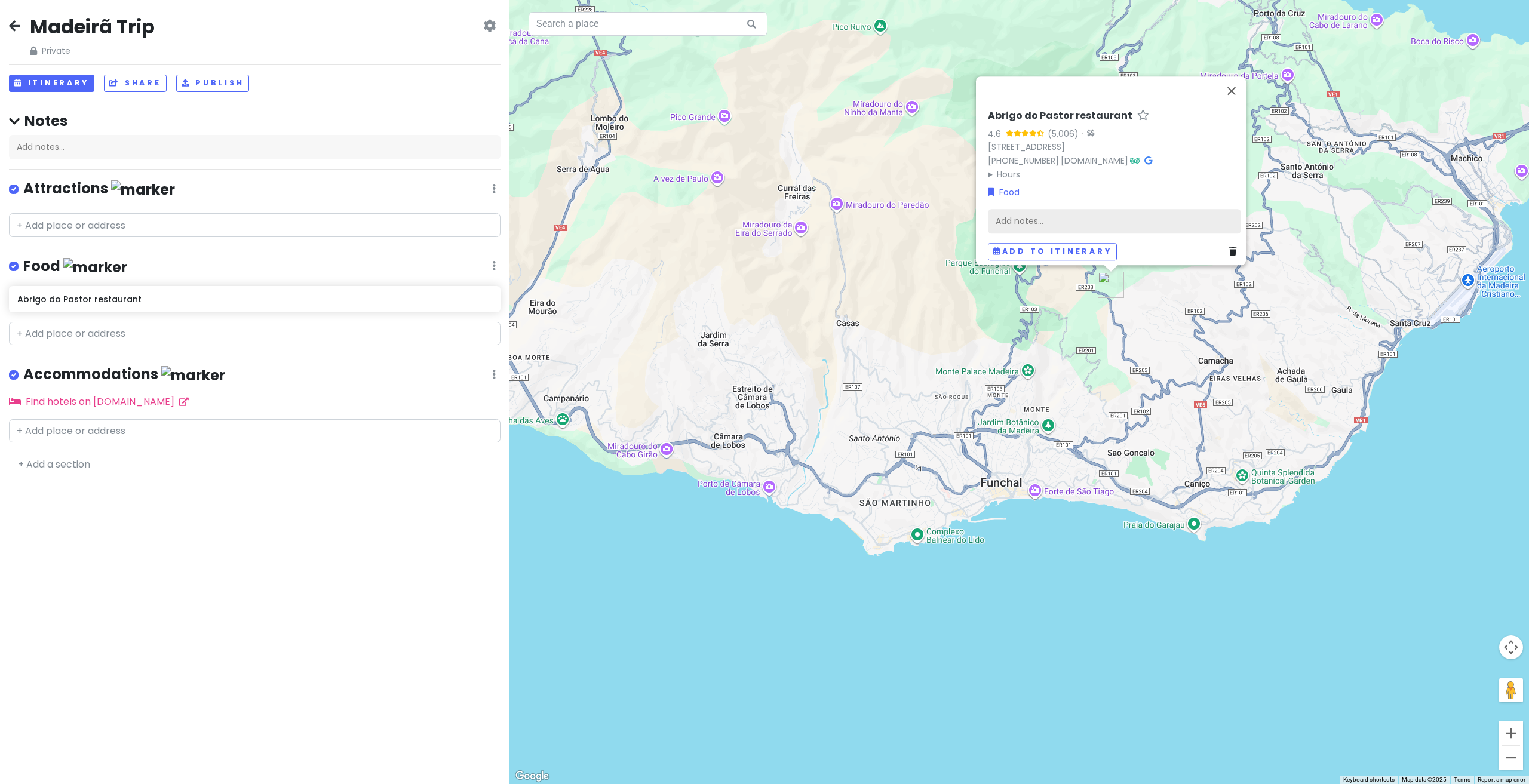
click at [1043, 213] on div "Add notes..." at bounding box center [1114, 220] width 253 height 25
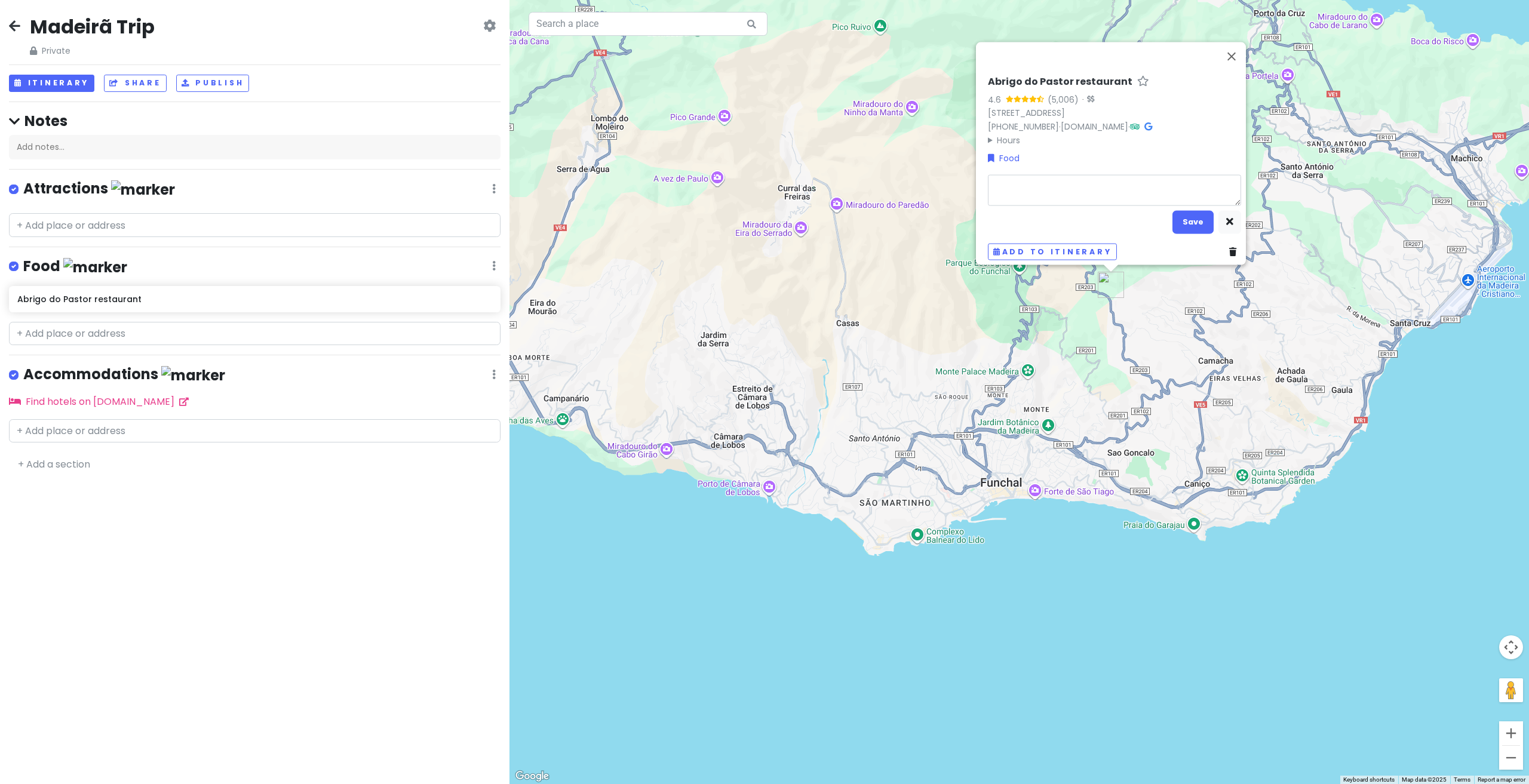
type textarea "x"
type textarea "P"
type textarea "x"
type textarea "Po"
type textarea "x"
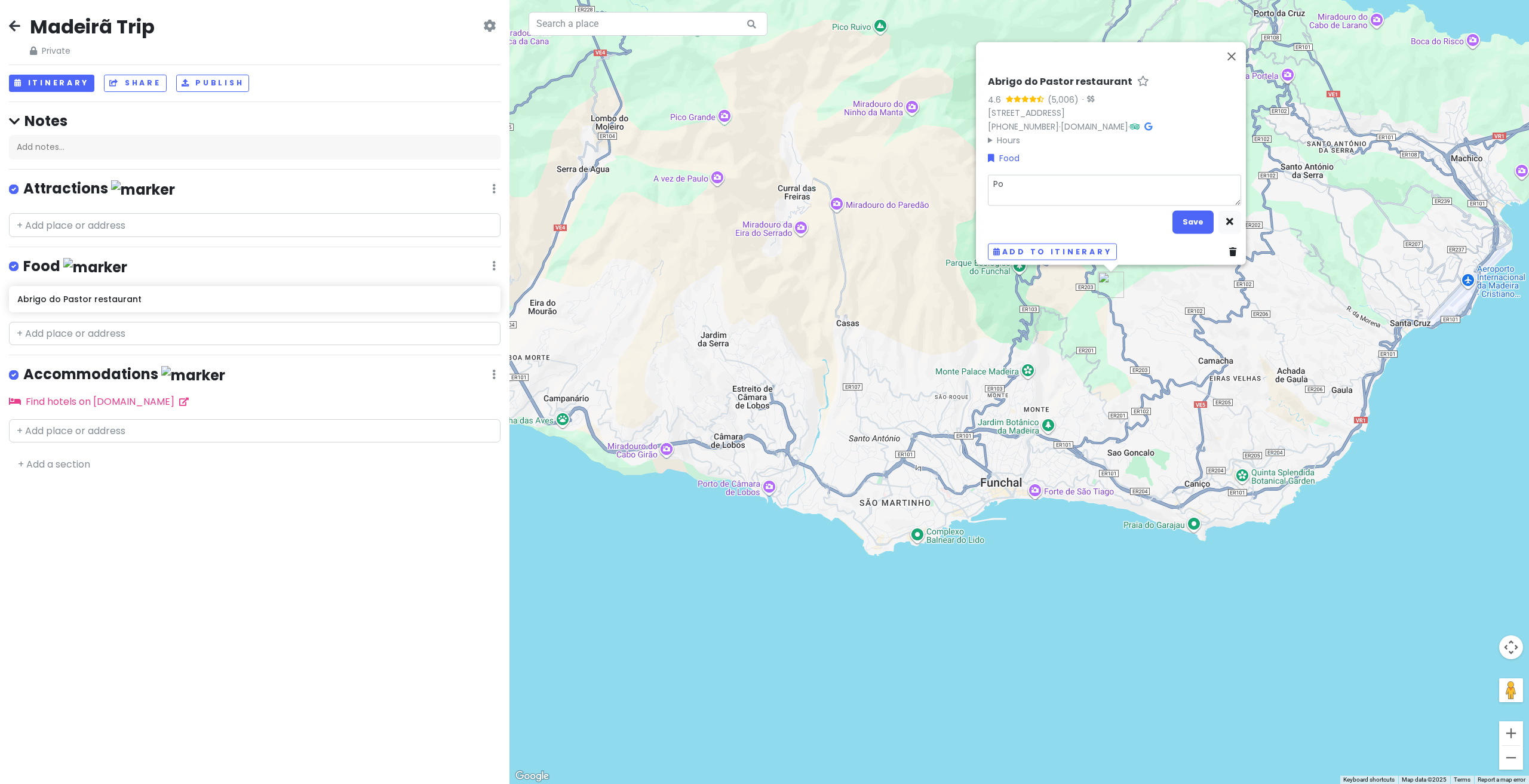
type textarea "Pon"
type textarea "x"
type textarea "Ponc"
type textarea "x"
type textarea "Ponch"
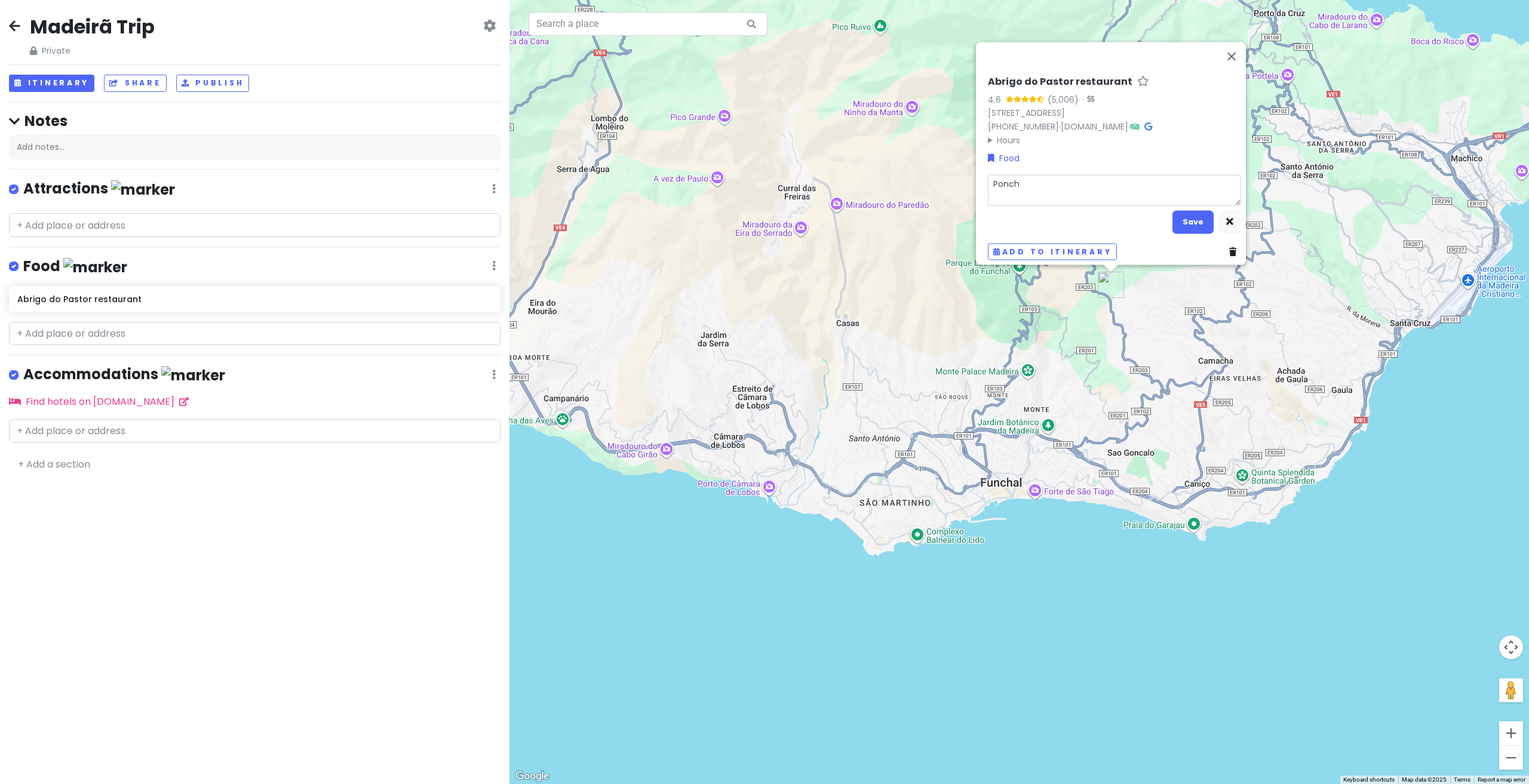
type textarea "x"
type textarea "Poncha"
type textarea "x"
type textarea "Poncha!"
type textarea "x"
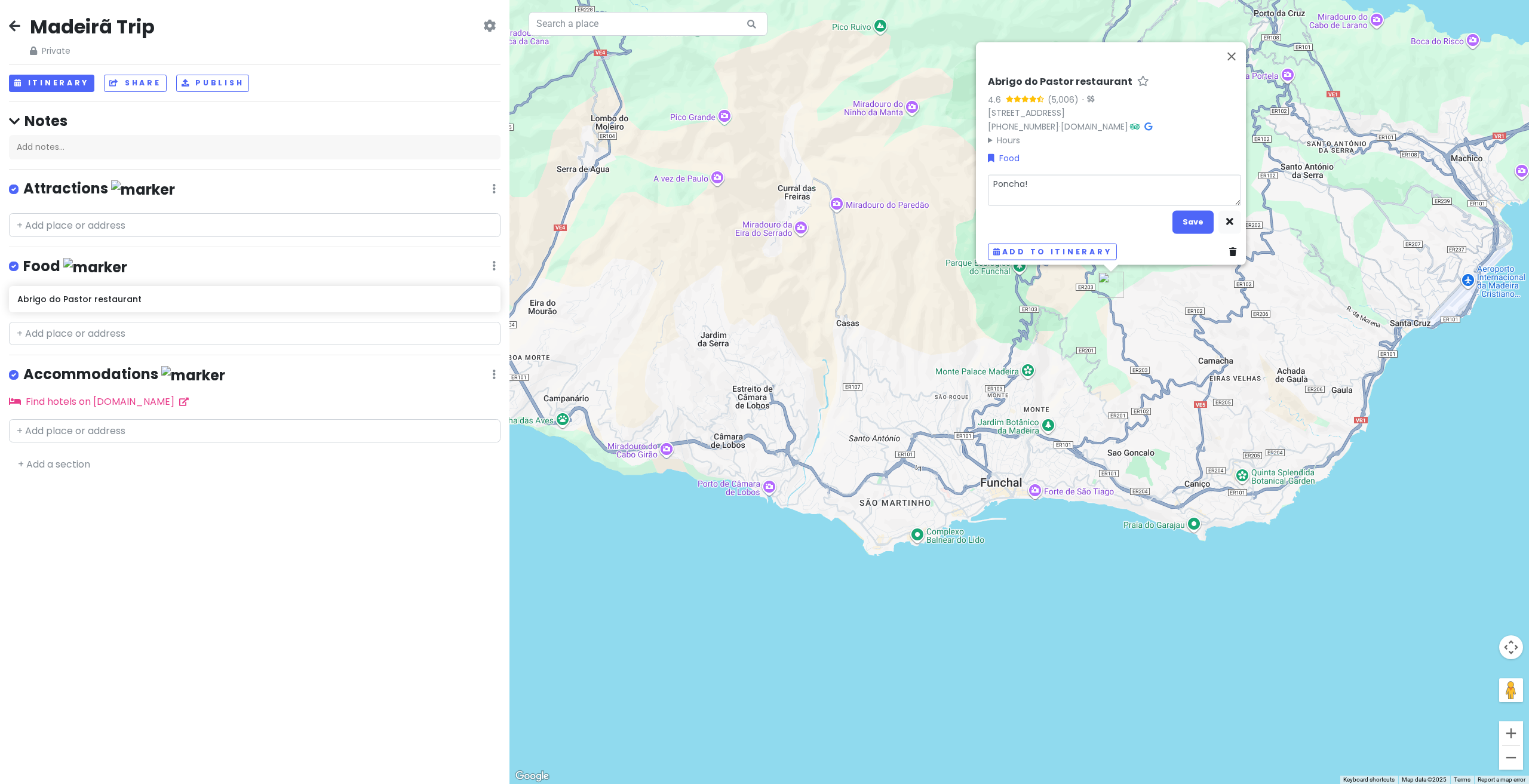
type textarea "Poncha!!"
type textarea "x"
type textarea "Poncha!!!"
type textarea "x"
type textarea "Poncha!!!!"
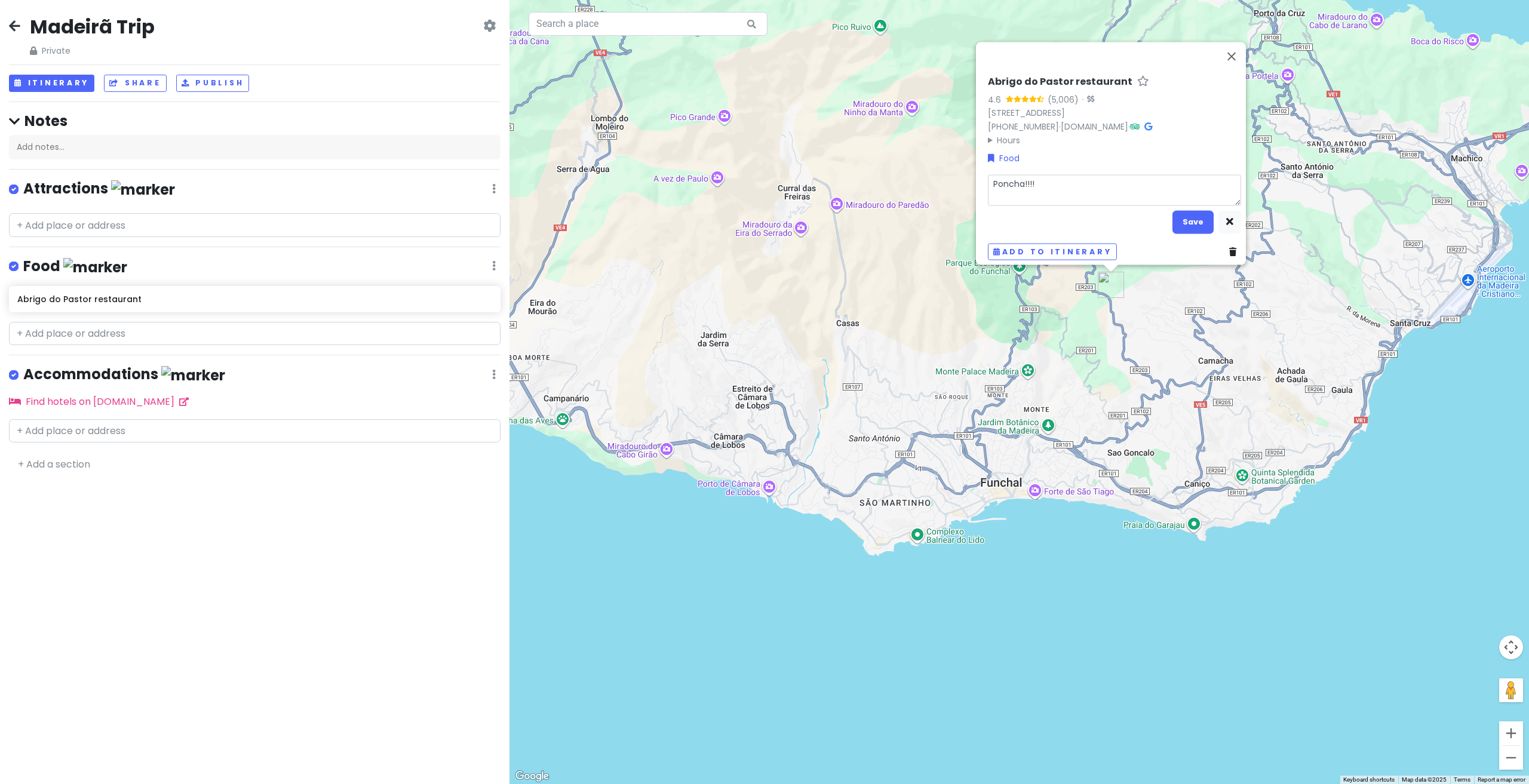
type textarea "x"
type textarea "Poncha!!!!"
click at [1185, 219] on button "Save" at bounding box center [1193, 222] width 41 height 23
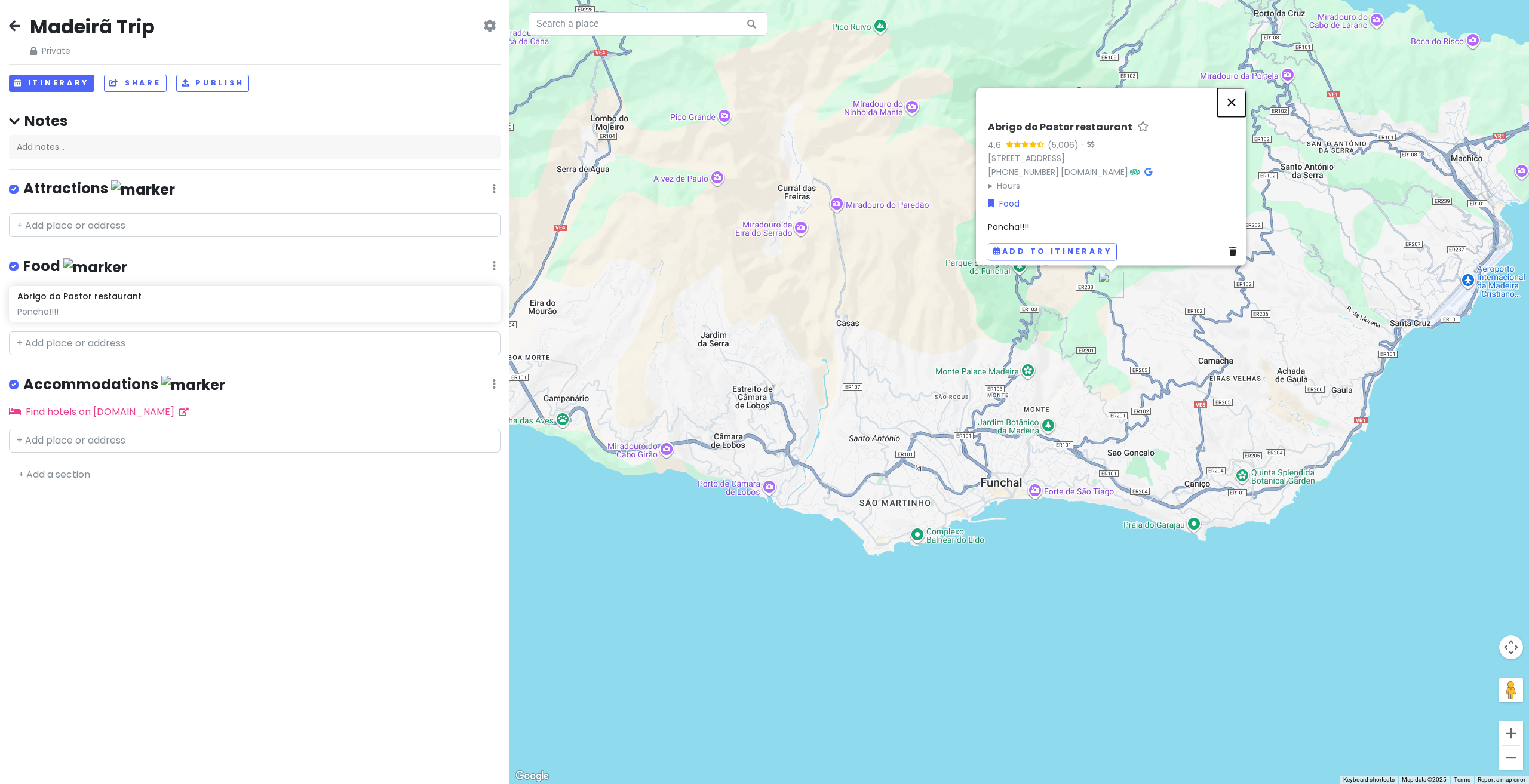
click at [1237, 89] on button "Close" at bounding box center [1231, 102] width 29 height 29
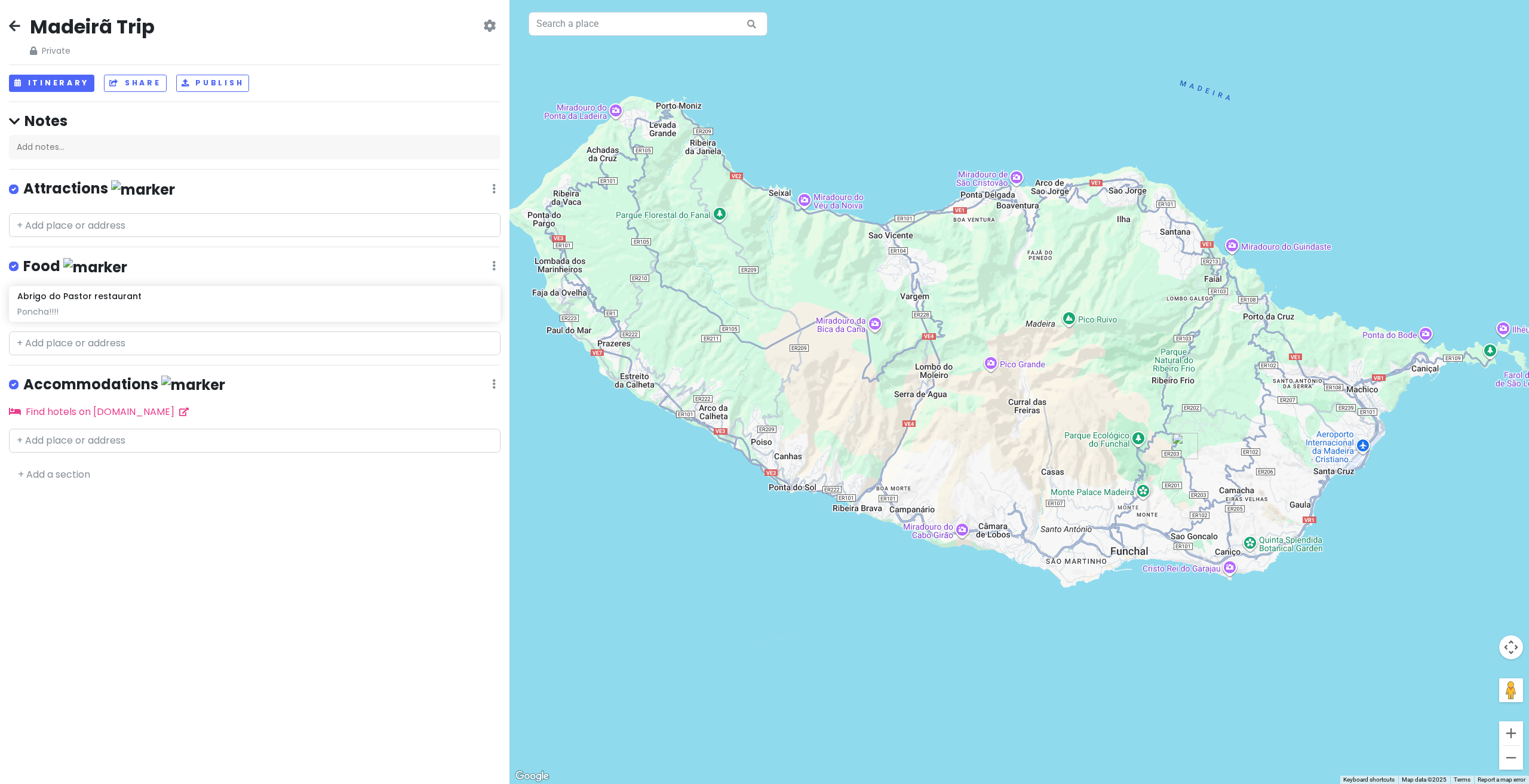
click at [134, 553] on div "Madeirã Trip Private Change Dates Make a Copy Delete Trip Go Pro ⚡️ Give Feedba…" at bounding box center [255, 392] width 510 height 784
click at [123, 221] on input "text" at bounding box center [255, 226] width 492 height 24
paste input "https://www.lido-tours.com/"
type input "https://www.lido-tours.com/"
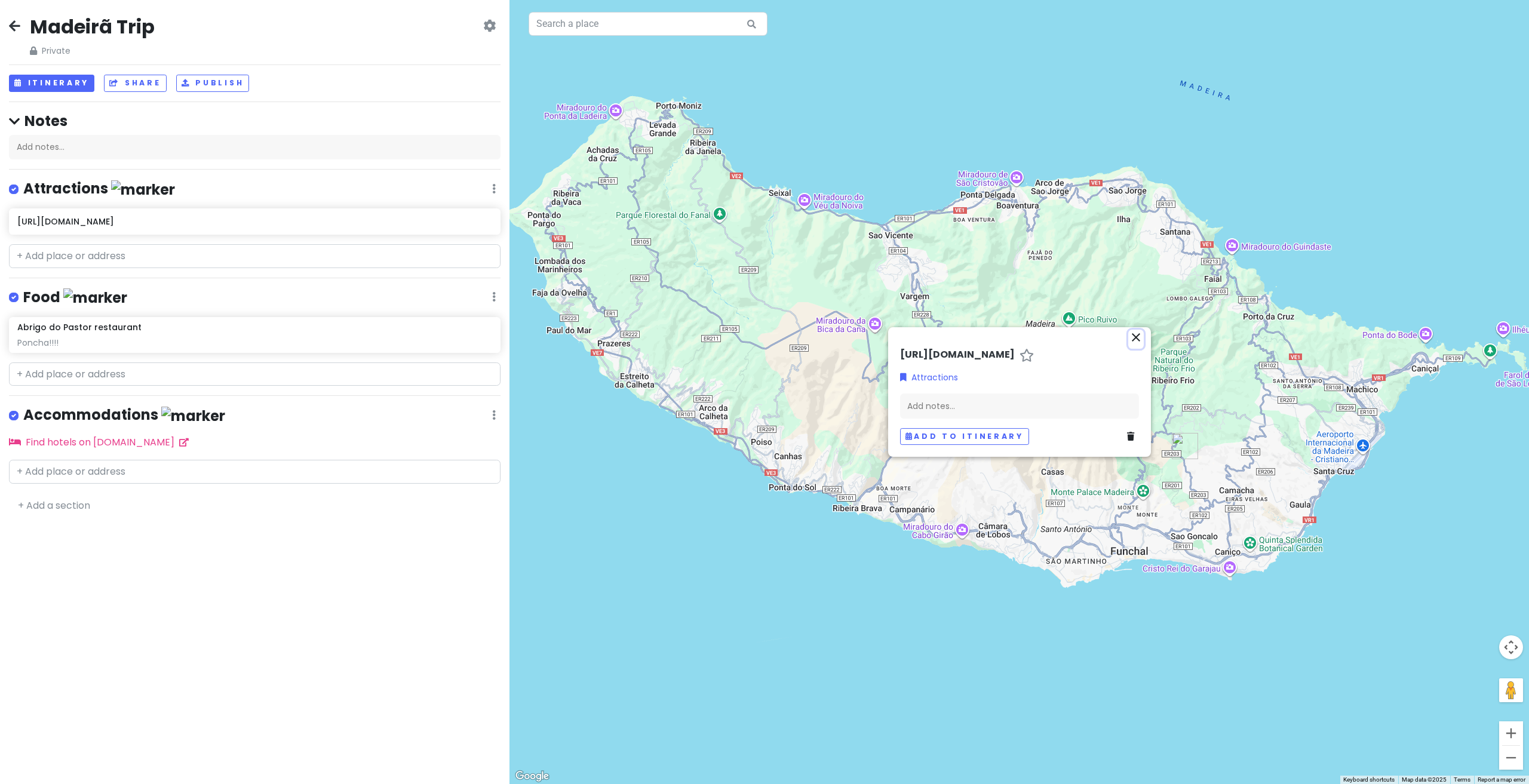
click at [1135, 338] on icon "close" at bounding box center [1136, 337] width 14 height 14
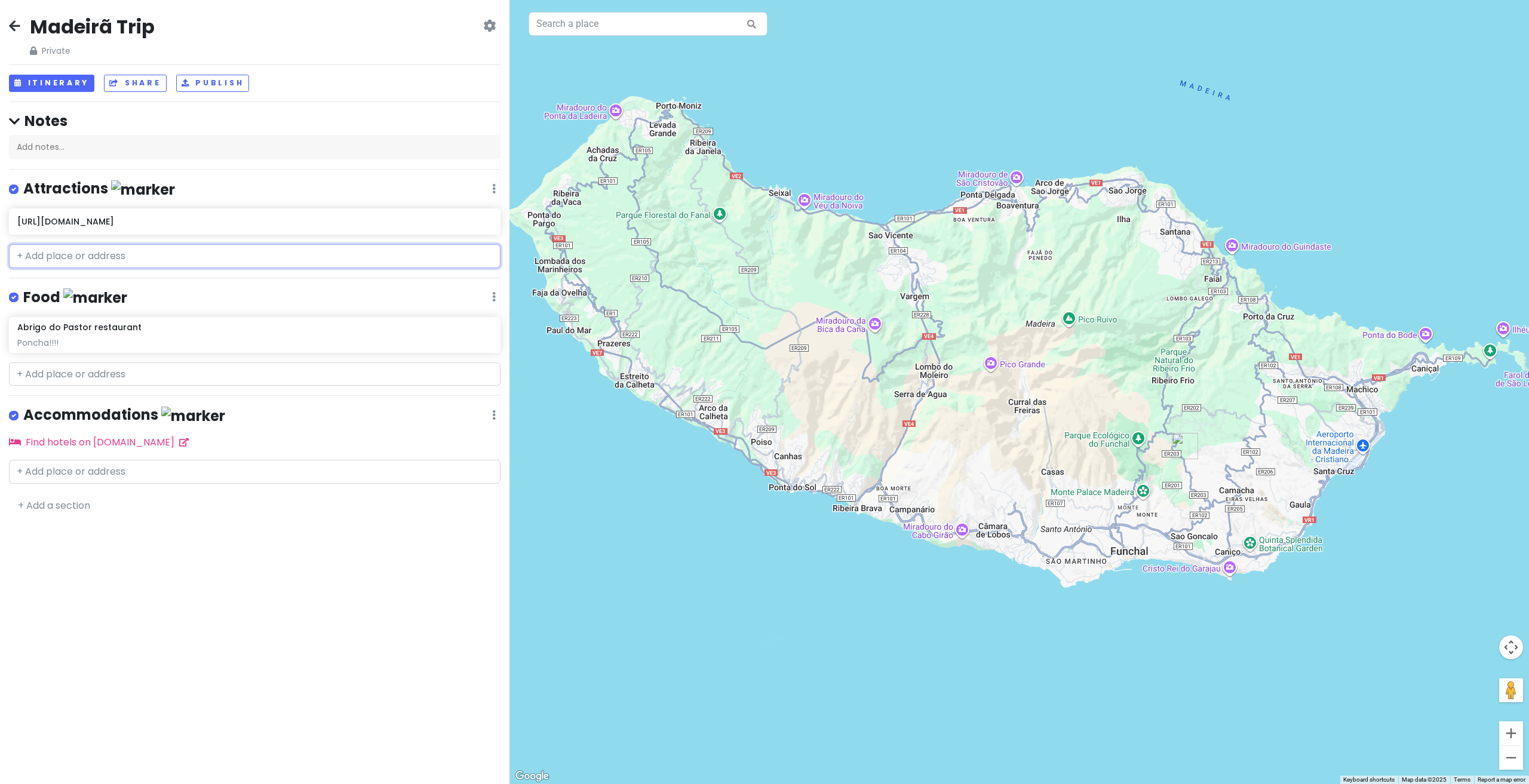
click at [122, 262] on input "text" at bounding box center [255, 256] width 492 height 24
paste input "https://www.hittheroadmadeira.com/en/"
type input "https://www.hittheroadmadeira.com/en/"
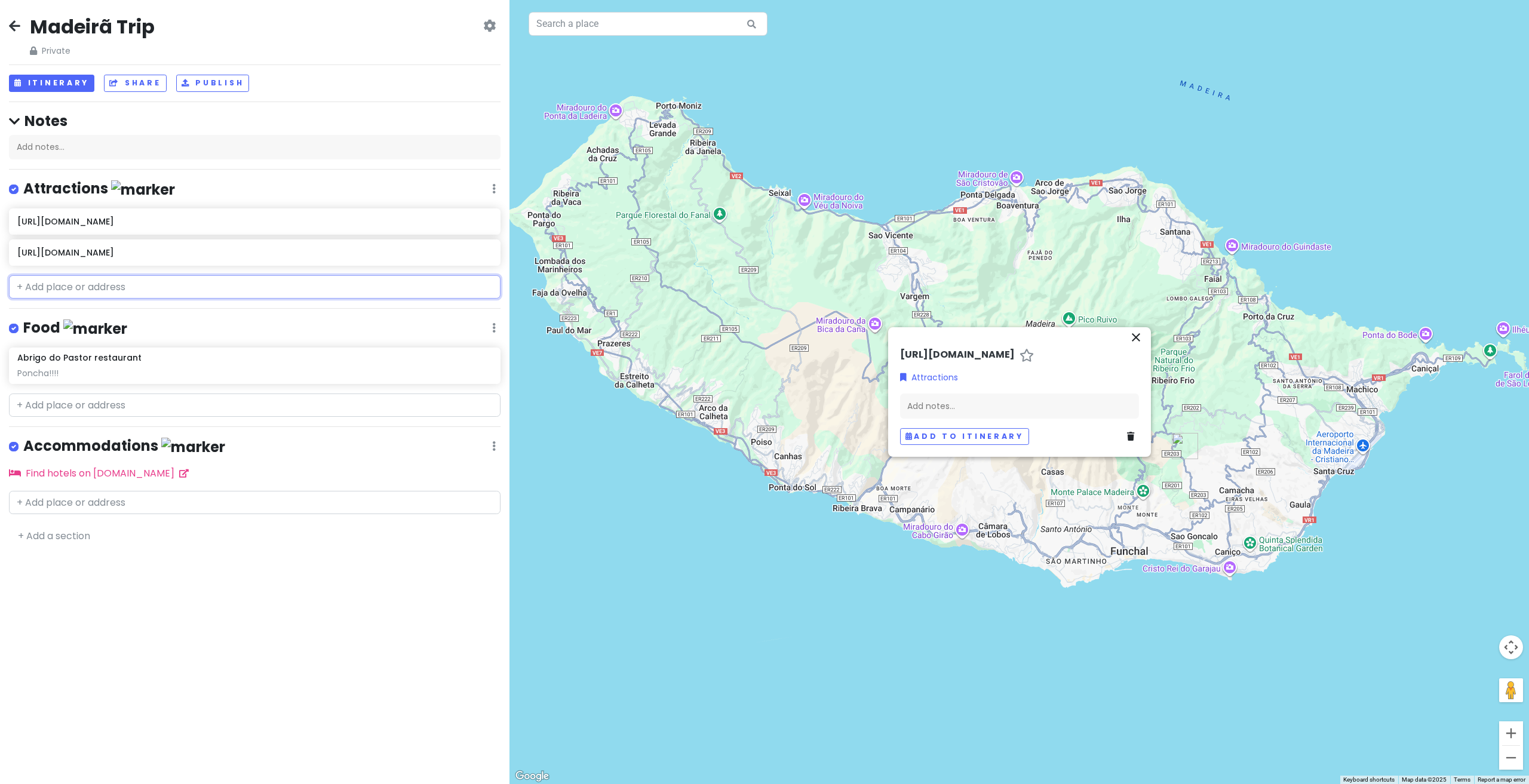
click at [80, 290] on input "text" at bounding box center [255, 287] width 492 height 24
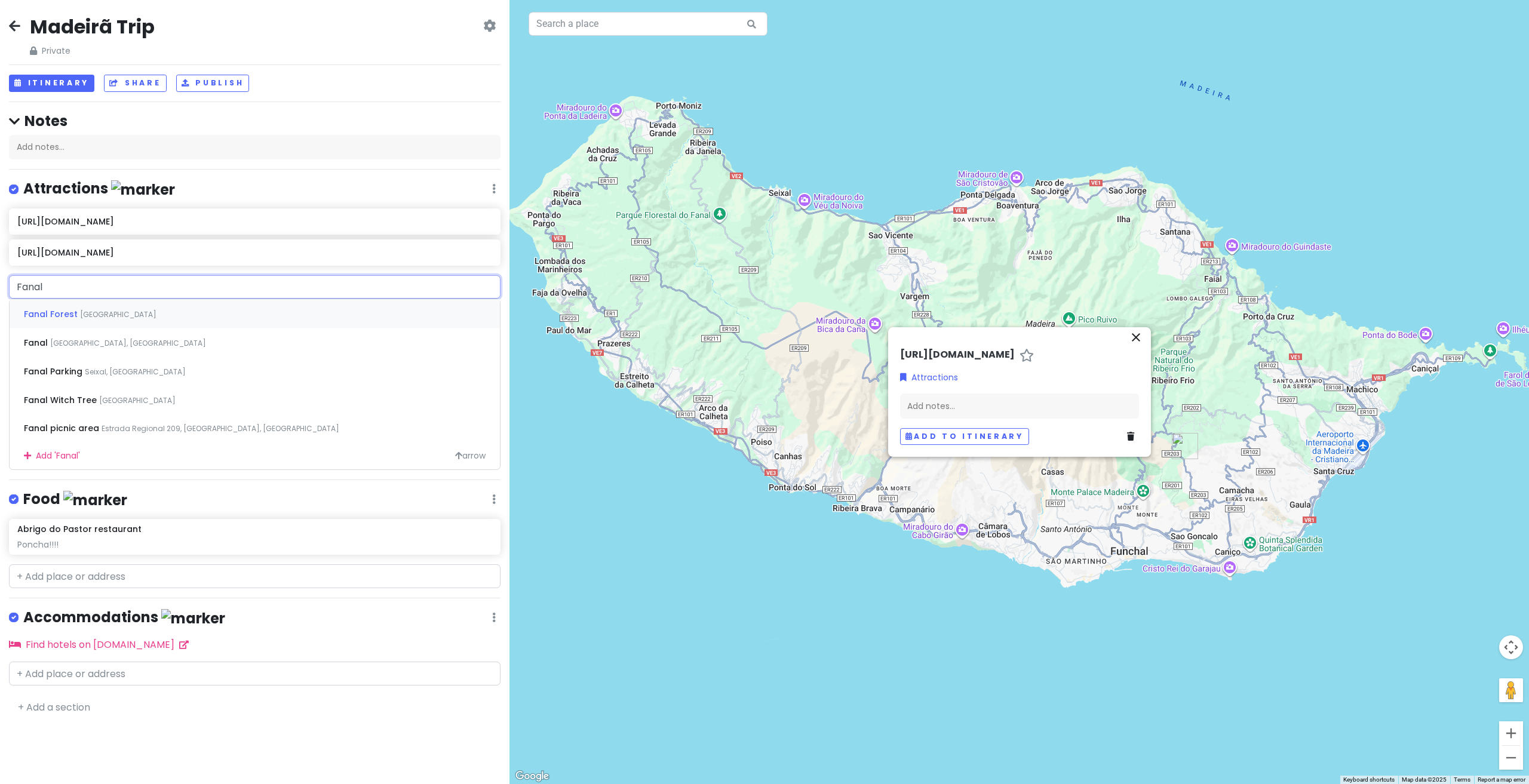
type input "Fanal"
click at [123, 320] on div "Fanal Forest Portugal" at bounding box center [255, 313] width 490 height 29
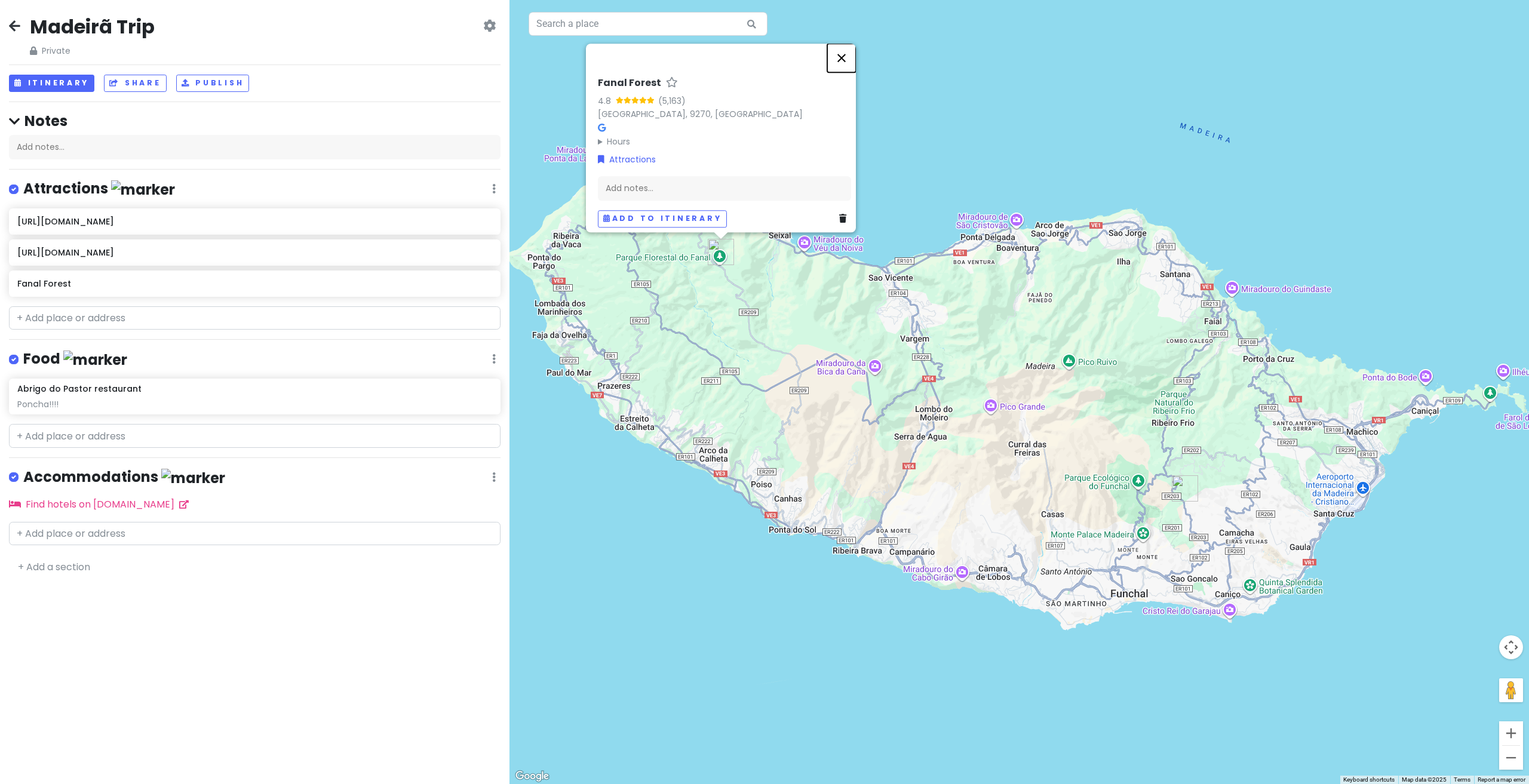
click at [855, 51] on button "Close" at bounding box center [842, 58] width 29 height 29
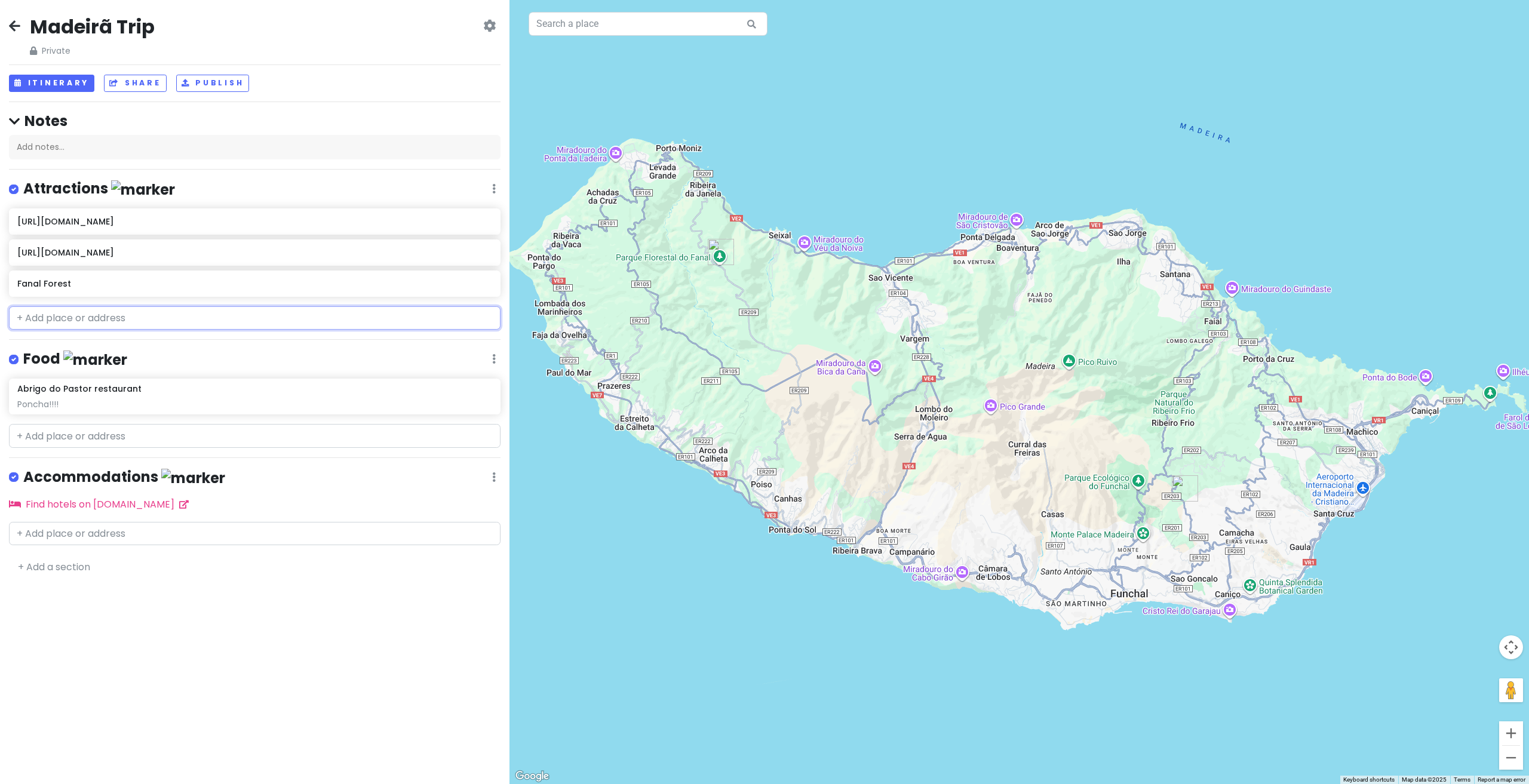
click at [45, 324] on input "text" at bounding box center [255, 319] width 492 height 24
type input "O"
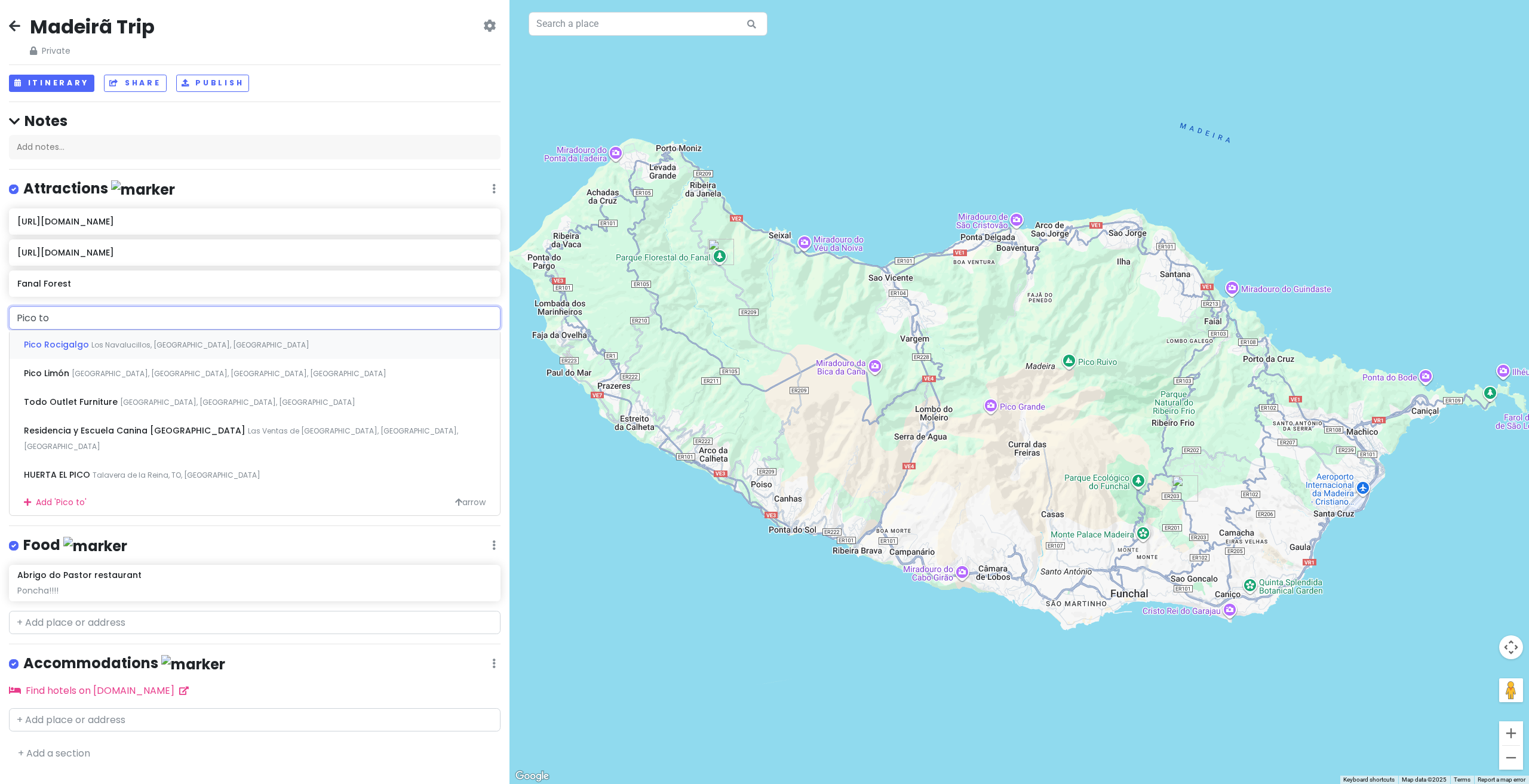
type input "Pico"
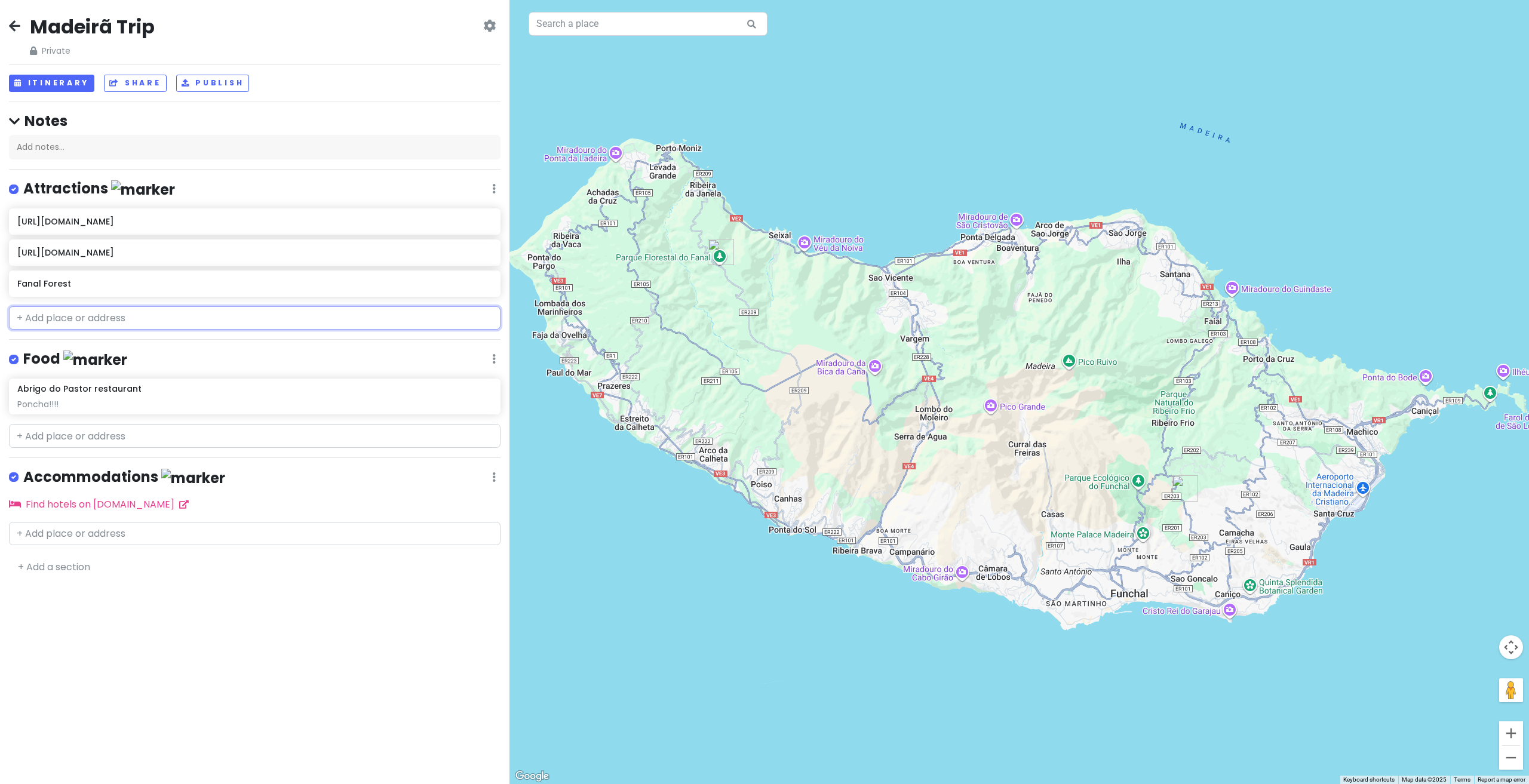
click at [65, 315] on input "text" at bounding box center [255, 319] width 492 height 24
paste input "https://visitmadeira.com/en/what-to-do/nature-seekers/activities/hiking/"
type input "https://visitmadeira.com/en/what-to-do/nature-seekers/activities/hiking/"
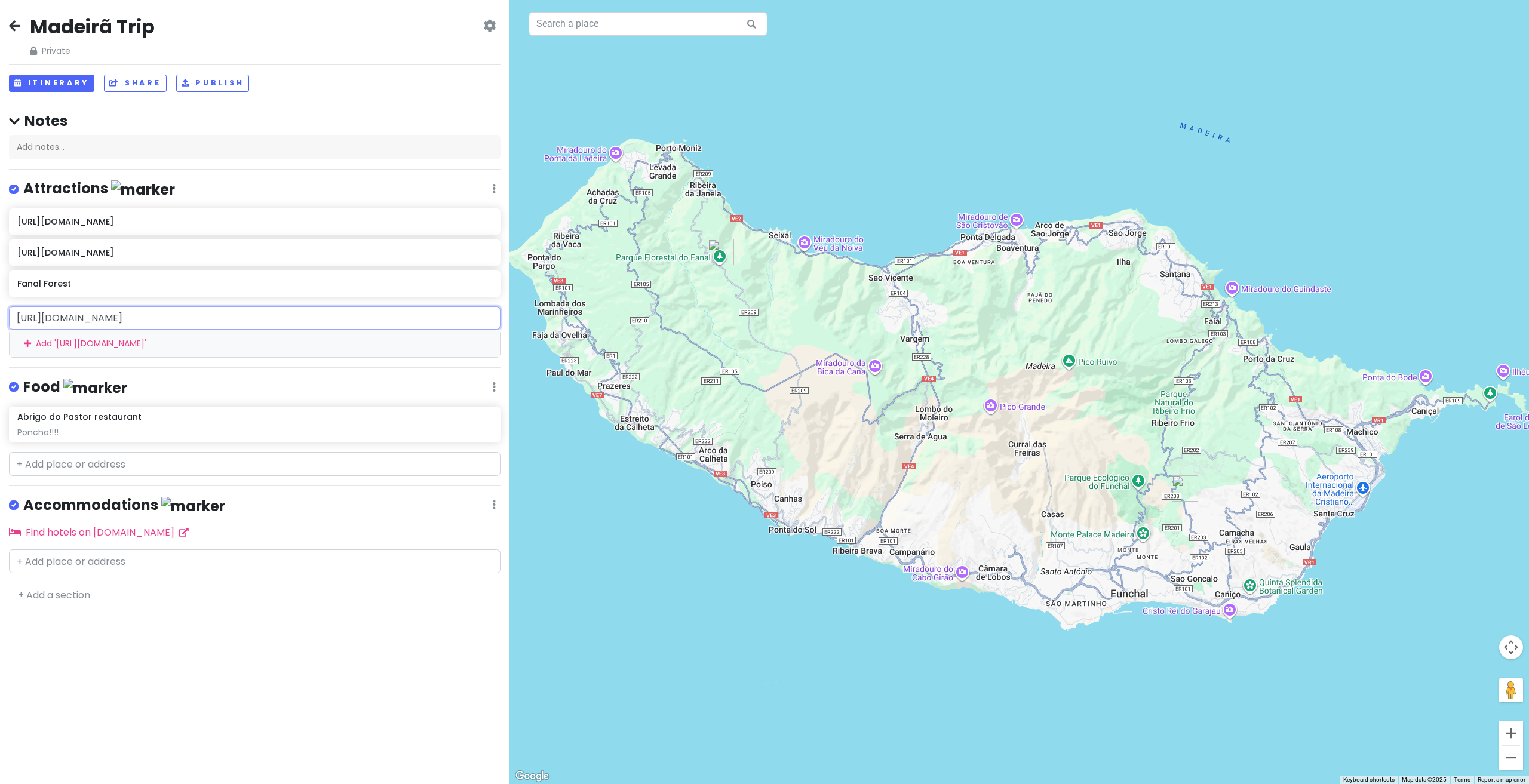
click at [407, 321] on input "https://visitmadeira.com/en/what-to-do/nature-seekers/activities/hiking/" at bounding box center [255, 319] width 492 height 24
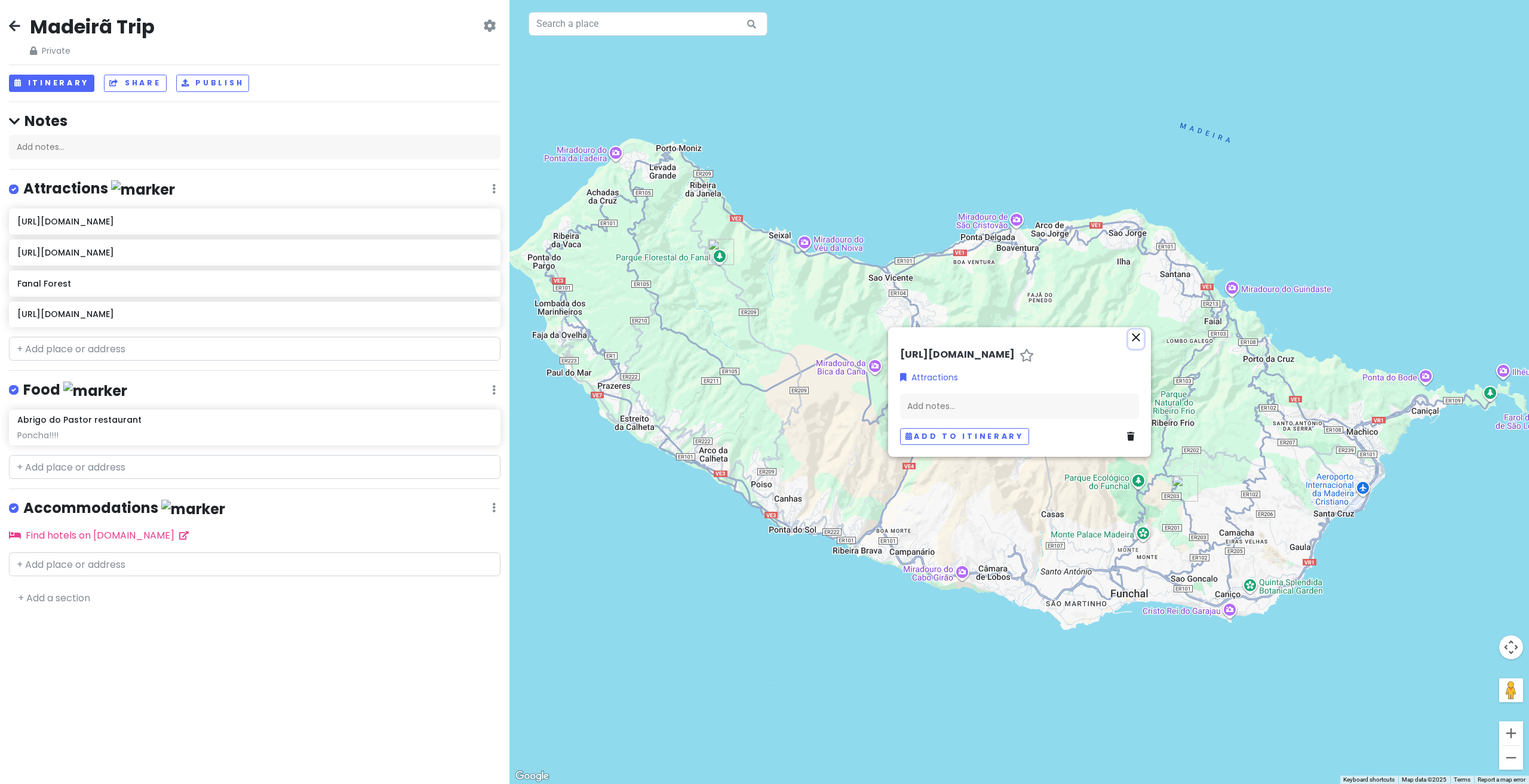
click at [1140, 330] on icon "close" at bounding box center [1136, 337] width 14 height 14
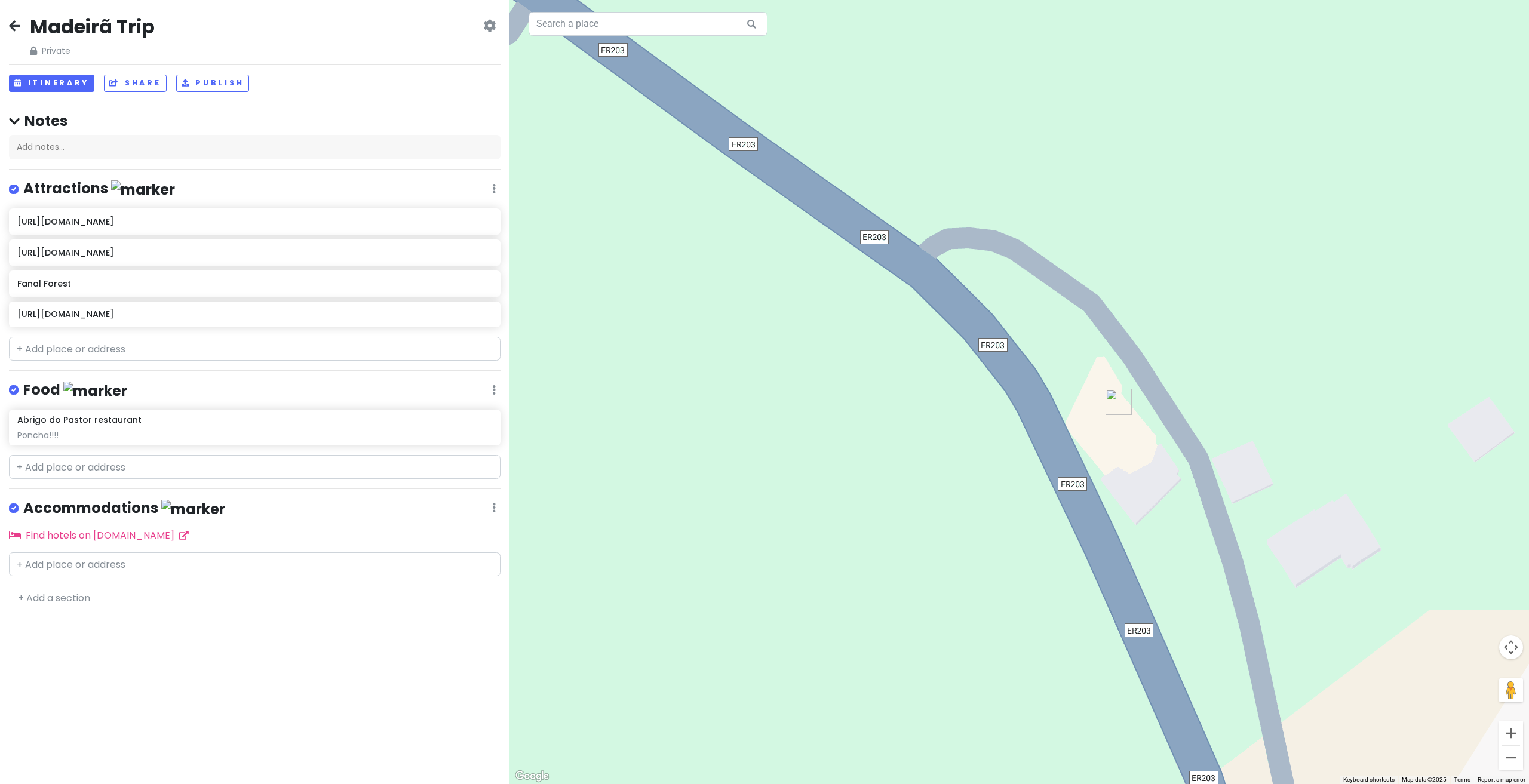
click at [1107, 422] on div at bounding box center [1019, 392] width 1019 height 784
click at [1121, 406] on img "Abrigo do Pastor restaurant" at bounding box center [1119, 401] width 26 height 26
